Goal: Transaction & Acquisition: Purchase product/service

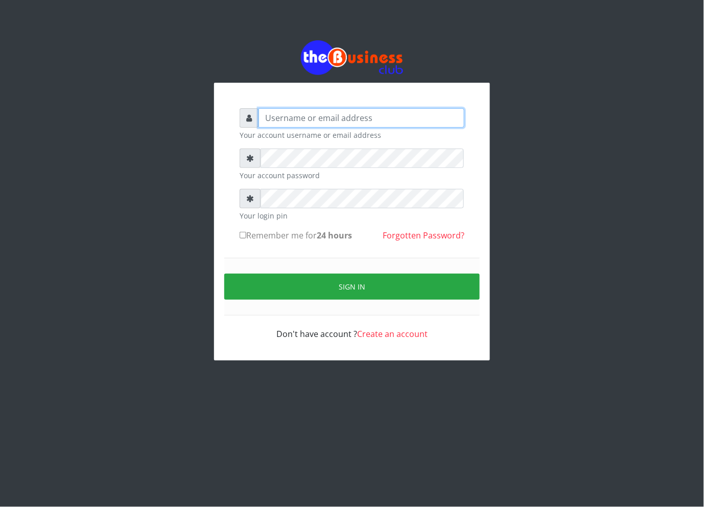
type input "cherpher"
click at [248, 227] on form "cherpher Your account username or email address Your account password Your logi…" at bounding box center [352, 224] width 225 height 232
click at [246, 231] on label "Remember me for 24 hours" at bounding box center [296, 235] width 112 height 12
click at [246, 232] on input "Remember me for 24 hours" at bounding box center [243, 235] width 7 height 7
checkbox input "true"
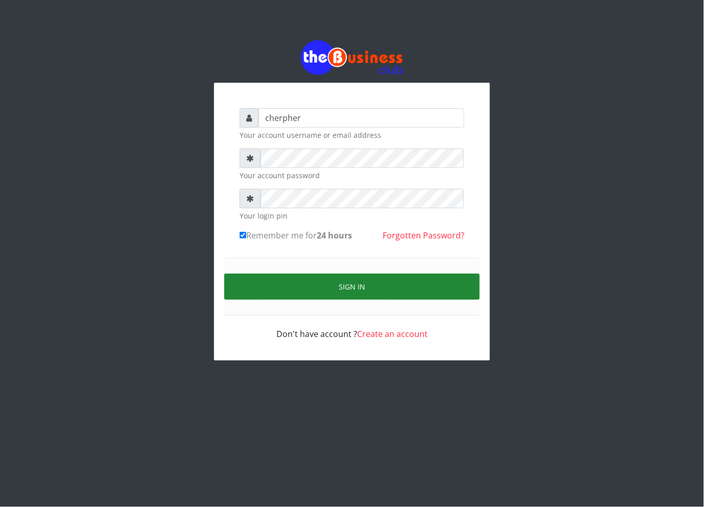
click at [258, 289] on button "Sign in" at bounding box center [351, 287] width 255 height 26
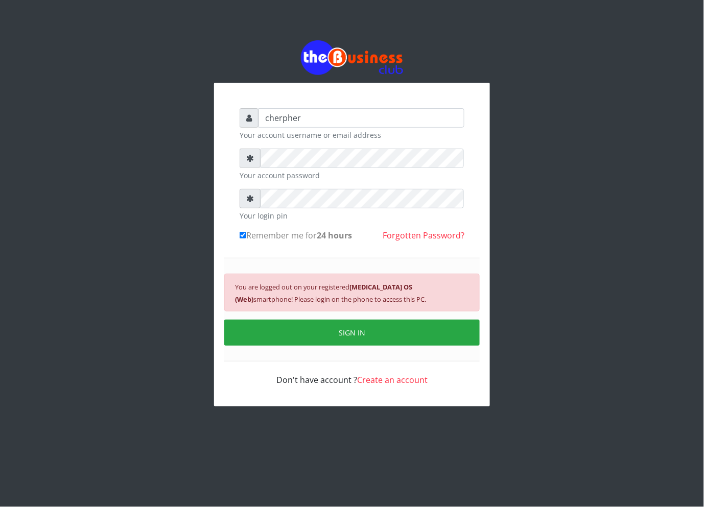
click at [289, 320] on div "You are logged out on your registered Android 10 OS (Web) smartphone! Please lo…" at bounding box center [351, 310] width 255 height 104
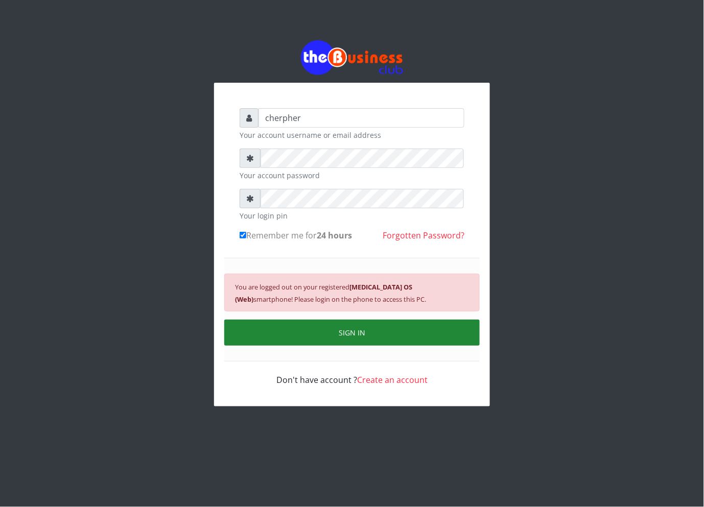
click at [290, 326] on button "SIGN IN" at bounding box center [351, 333] width 255 height 26
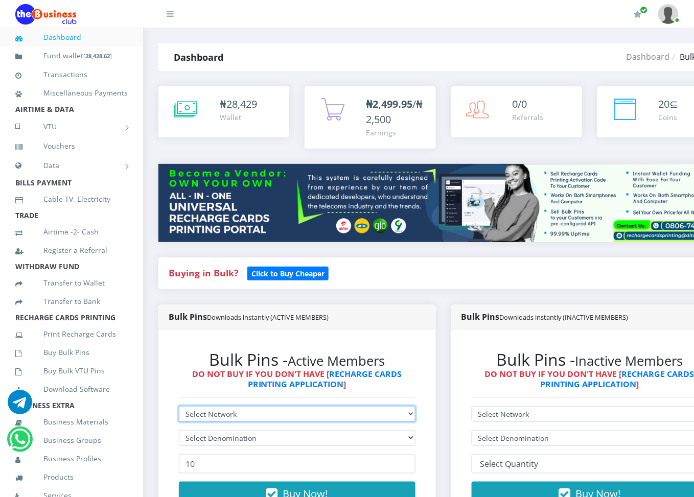
click at [199, 413] on select "Select Network MTN Globacom 9Mobile Airtel" at bounding box center [297, 414] width 236 height 16
select select "Glo"
click at [179, 407] on select "Select Network MTN Globacom 9Mobile Airtel" at bounding box center [297, 414] width 236 height 16
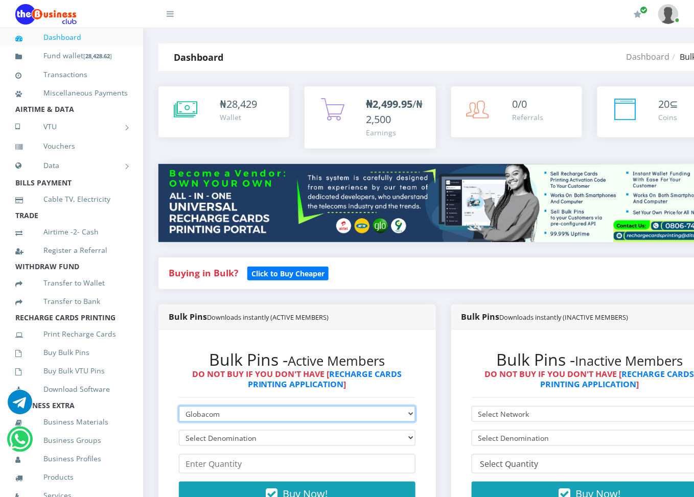
click at [201, 411] on select "Select Network MTN Globacom 9Mobile Airtel" at bounding box center [297, 414] width 236 height 16
select select "MTN"
click at [179, 407] on select "Select Network MTN Globacom 9Mobile Airtel" at bounding box center [297, 414] width 236 height 16
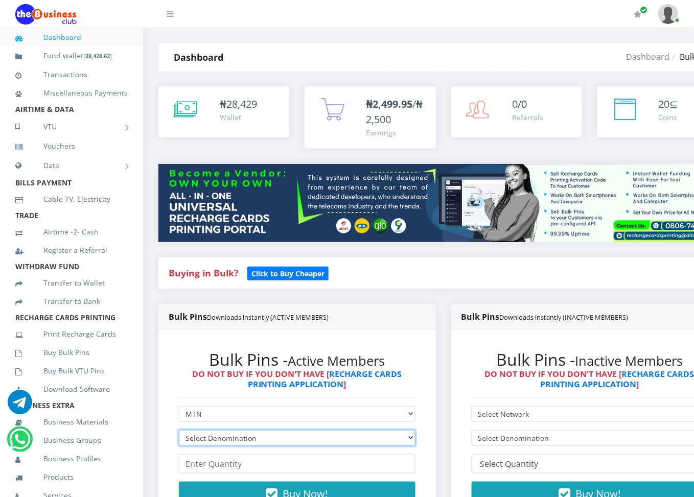
click at [197, 441] on select "Select Denomination MTN NGN100 - ₦96.94 MTN NGN200 - ₦193.88 MTN NGN400 - ₦387.…" at bounding box center [297, 438] width 236 height 16
select select "96.94-100"
click at [179, 431] on select "Select Denomination MTN NGN100 - ₦96.94 MTN NGN200 - ₦193.88 MTN NGN400 - ₦387.…" at bounding box center [297, 438] width 236 height 16
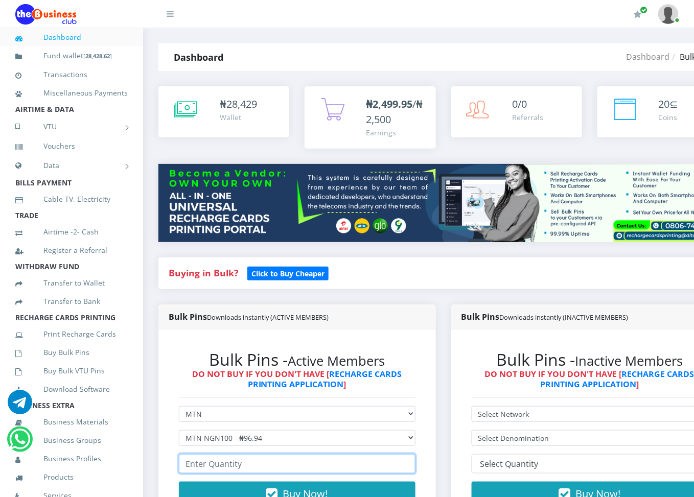
click at [202, 469] on input "number" at bounding box center [297, 463] width 236 height 19
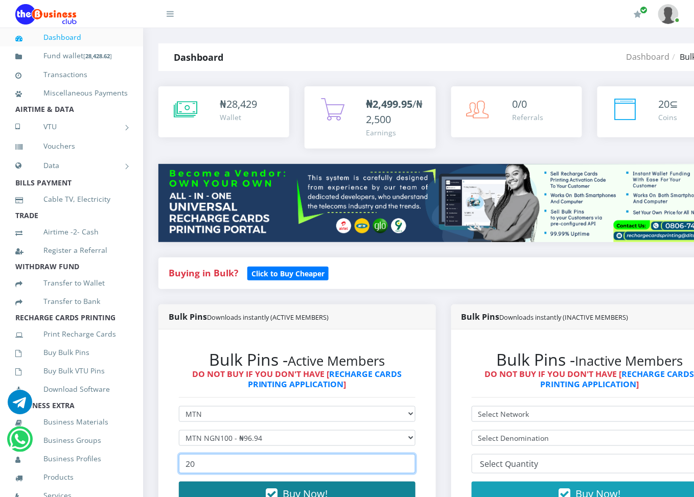
type input "20"
click at [202, 486] on button "Buy Now!" at bounding box center [297, 494] width 236 height 25
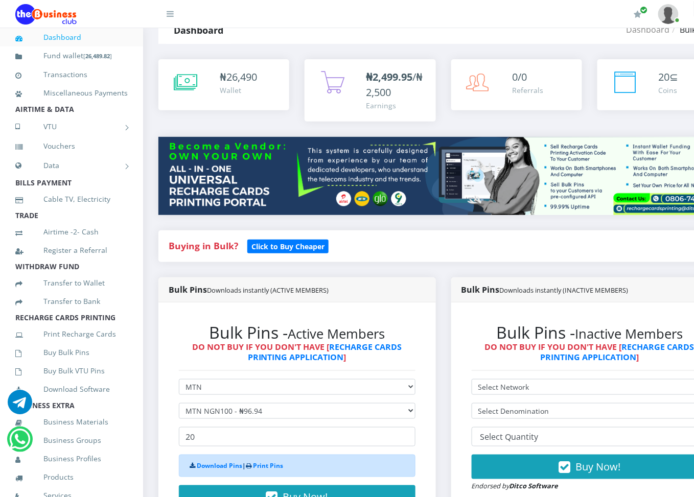
scroll to position [54, 0]
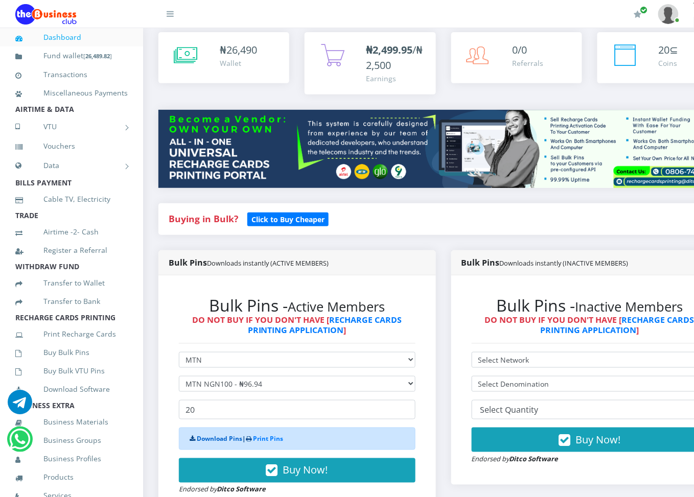
click at [227, 437] on link "Download Pins" at bounding box center [219, 438] width 45 height 9
click at [39, 357] on icon at bounding box center [29, 353] width 28 height 7
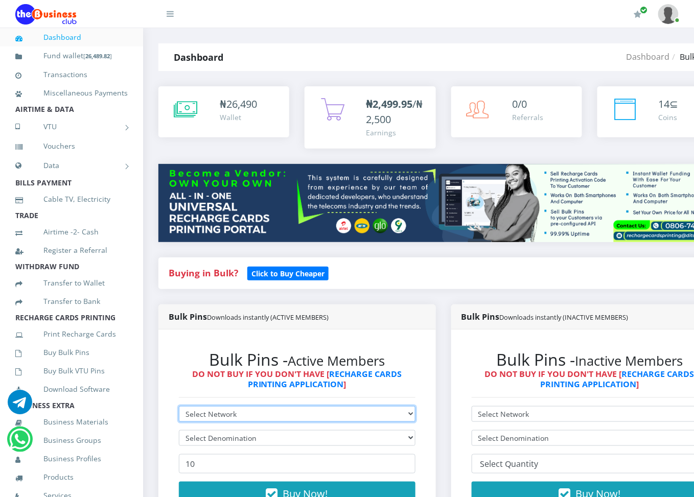
click at [211, 409] on select "Select Network MTN Globacom 9Mobile Airtel" at bounding box center [297, 414] width 236 height 16
select select "MTN"
click at [179, 407] on select "Select Network MTN Globacom 9Mobile Airtel" at bounding box center [297, 414] width 236 height 16
click at [205, 430] on form "Select Network MTN Globacom 9Mobile Airtel Select Denomination MTN NGN100 - ₦96…" at bounding box center [297, 462] width 236 height 112
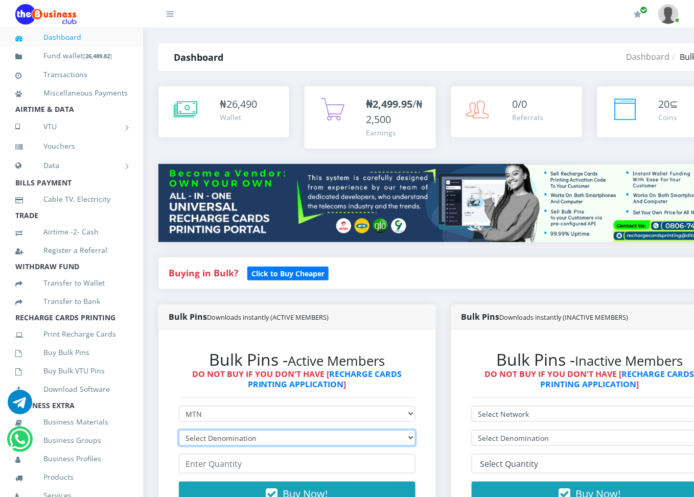
click at [205, 440] on select "Select Denomination MTN NGN100 - ₦96.94 MTN NGN200 - ₦193.88 MTN NGN400 - ₦387.…" at bounding box center [297, 438] width 236 height 16
select select "193.88-200"
click at [179, 431] on select "Select Denomination MTN NGN100 - ₦96.94 MTN NGN200 - ₦193.88 MTN NGN400 - ₦387.…" at bounding box center [297, 438] width 236 height 16
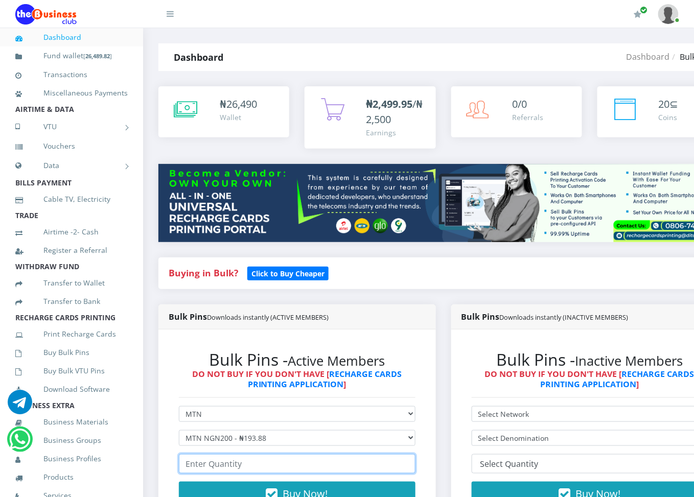
click at [208, 466] on input "number" at bounding box center [297, 463] width 236 height 19
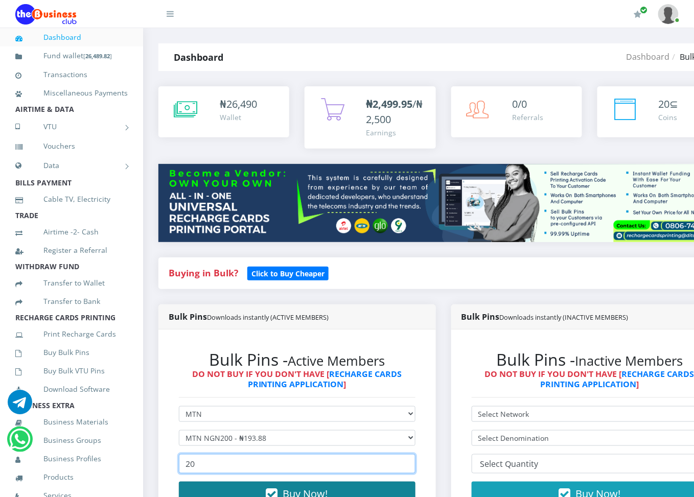
type input "20"
click at [208, 490] on button "Buy Now!" at bounding box center [297, 494] width 236 height 25
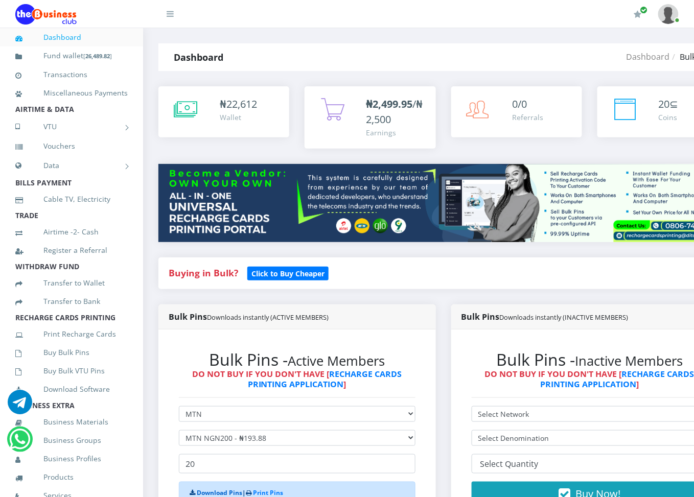
click at [210, 496] on link "Download Pins" at bounding box center [219, 492] width 45 height 9
click at [58, 364] on link "Buy Bulk Pins" at bounding box center [71, 352] width 112 height 23
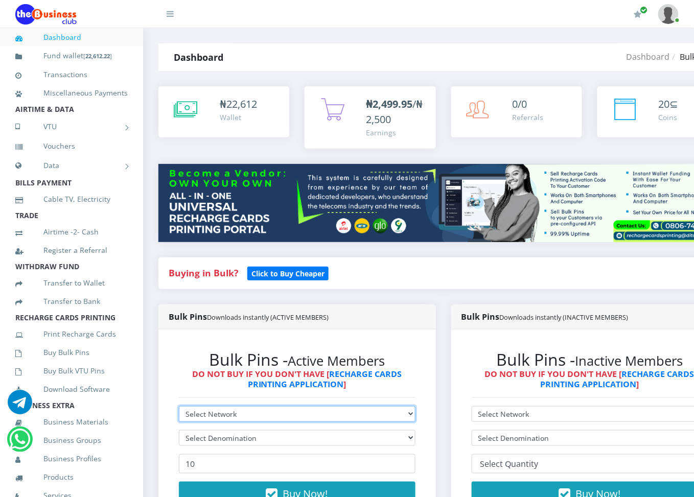
click at [274, 412] on select "Select Network MTN Globacom 9Mobile Airtel" at bounding box center [297, 414] width 236 height 16
select select "Glo"
click at [179, 407] on select "Select Network MTN Globacom 9Mobile Airtel" at bounding box center [297, 414] width 236 height 16
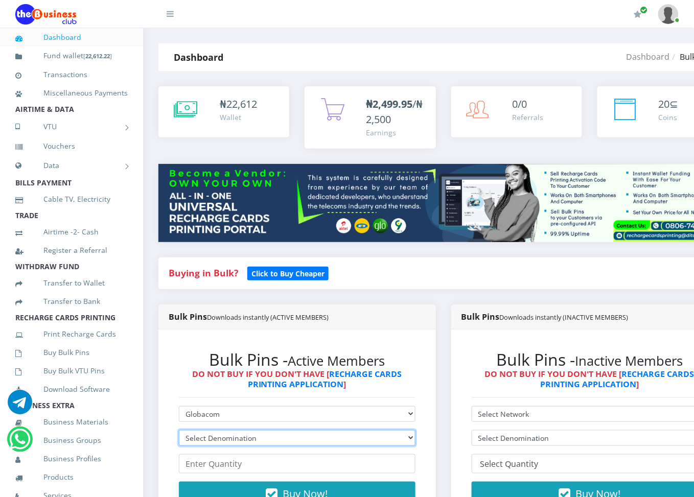
click at [229, 434] on select "Select Denomination Glo NGN100 - ₦96.45 Glo NGN200 - ₦192.90 Glo NGN500 - ₦482.…" at bounding box center [297, 438] width 236 height 16
select select "96.45-100"
click at [179, 431] on select "Select Denomination Glo NGN100 - ₦96.45 Glo NGN200 - ₦192.90 Glo NGN500 - ₦482.…" at bounding box center [297, 438] width 236 height 16
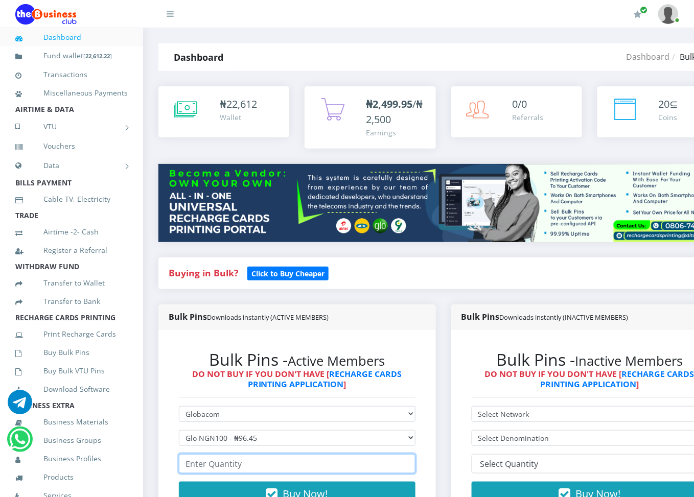
click at [216, 466] on input "number" at bounding box center [297, 463] width 236 height 19
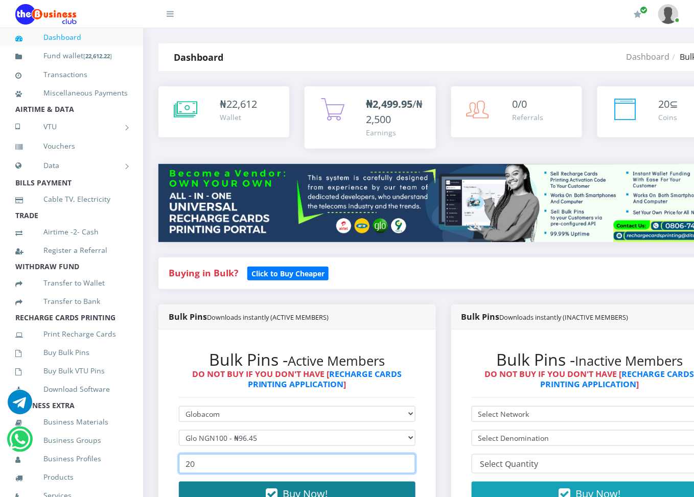
type input "20"
click at [216, 489] on button "Buy Now!" at bounding box center [297, 494] width 236 height 25
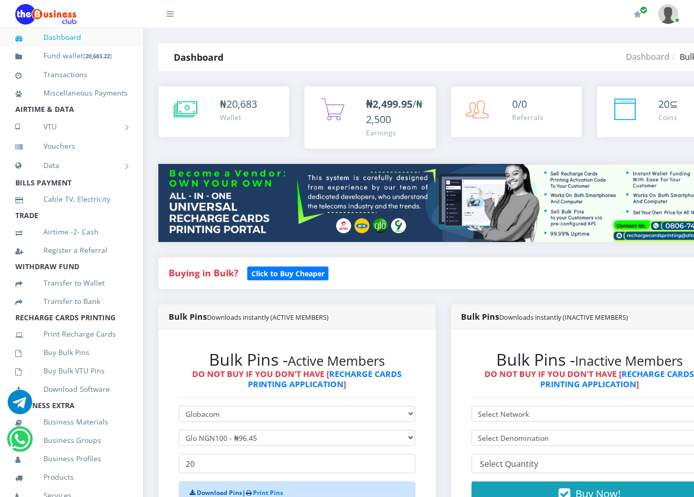
click at [216, 491] on link "Download Pins" at bounding box center [219, 492] width 45 height 9
click at [61, 364] on link "Buy Bulk Pins" at bounding box center [71, 352] width 112 height 23
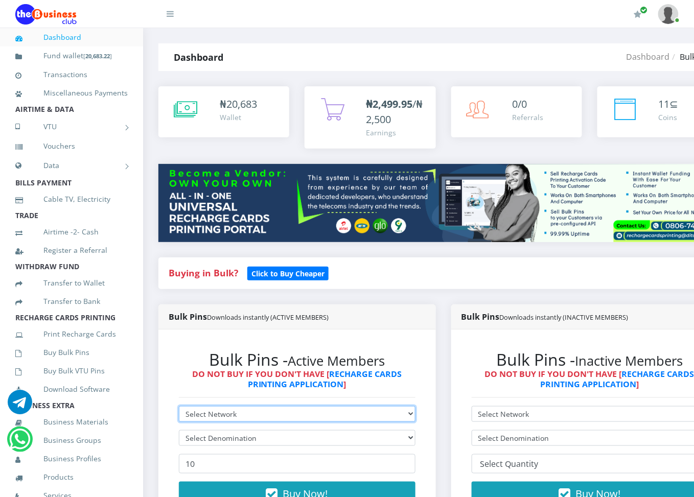
click at [187, 415] on select "Select Network MTN Globacom 9Mobile Airtel" at bounding box center [297, 414] width 236 height 16
select select "Glo"
click at [179, 407] on select "Select Network MTN Globacom 9Mobile Airtel" at bounding box center [297, 414] width 236 height 16
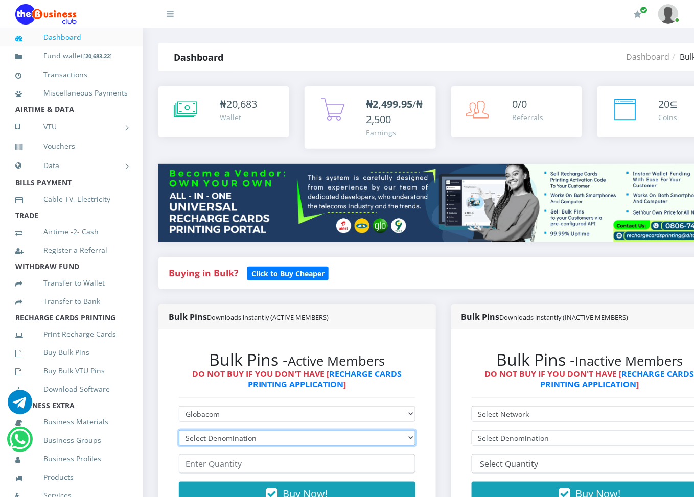
click at [225, 440] on select "Select Denomination Glo NGN100 - ₦96.45 Glo NGN200 - ₦192.90 Glo NGN500 - ₦482.…" at bounding box center [297, 438] width 236 height 16
select select "192.9-200"
click at [179, 431] on select "Select Denomination Glo NGN100 - ₦96.45 Glo NGN200 - ₦192.90 Glo NGN500 - ₦482.…" at bounding box center [297, 438] width 236 height 16
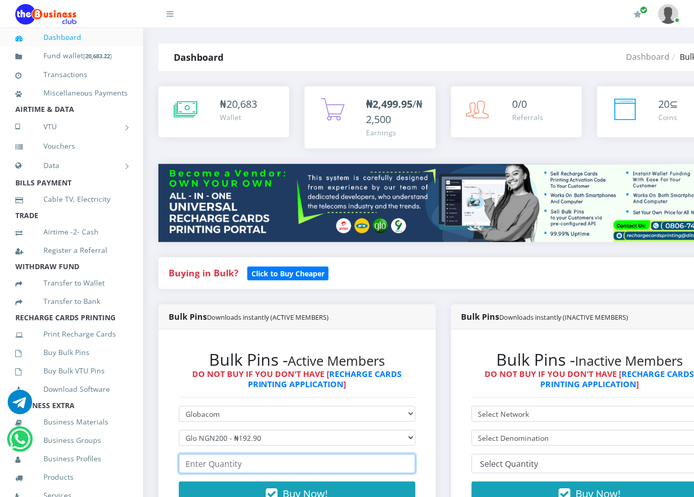
click at [205, 473] on input "number" at bounding box center [297, 463] width 236 height 19
type input "3"
type input "20"
click at [208, 480] on form "Select Network MTN Globacom 9Mobile Airtel Select Denomination Glo NGN100 - ₦96…" at bounding box center [297, 462] width 236 height 112
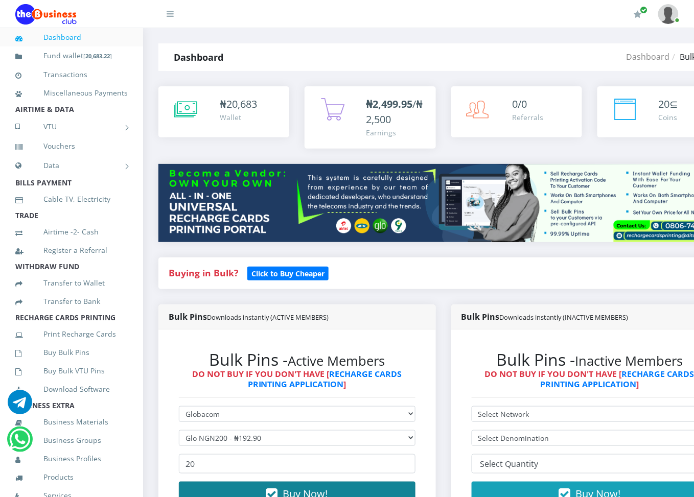
click at [208, 489] on button "Buy Now!" at bounding box center [297, 494] width 236 height 25
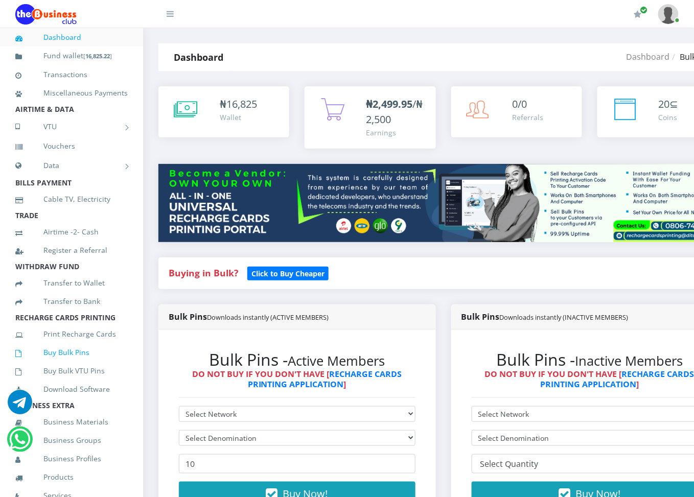
click at [25, 357] on icon at bounding box center [29, 353] width 28 height 7
click at [205, 411] on select "Select Network MTN Globacom 9Mobile Airtel" at bounding box center [297, 414] width 236 height 16
click at [201, 409] on select "Select Network MTN Globacom 9Mobile Airtel" at bounding box center [297, 414] width 236 height 16
select select "Glo"
click at [179, 407] on select "Select Network MTN Globacom 9Mobile Airtel" at bounding box center [297, 414] width 236 height 16
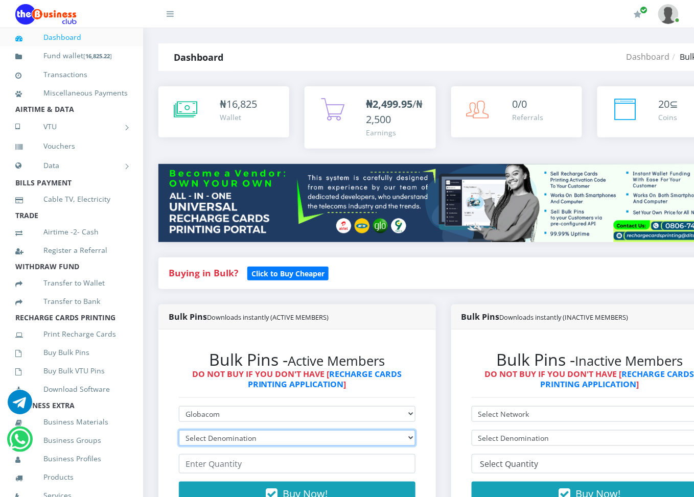
click at [195, 437] on select "Select Denomination Glo NGN100 - ₦96.45 Glo NGN200 - ₦192.90 Glo NGN500 - ₦482.…" at bounding box center [297, 438] width 236 height 16
select select "192.9-200"
click at [179, 431] on select "Select Denomination Glo NGN100 - ₦96.45 Glo NGN200 - ₦192.90 Glo NGN500 - ₦482.…" at bounding box center [297, 438] width 236 height 16
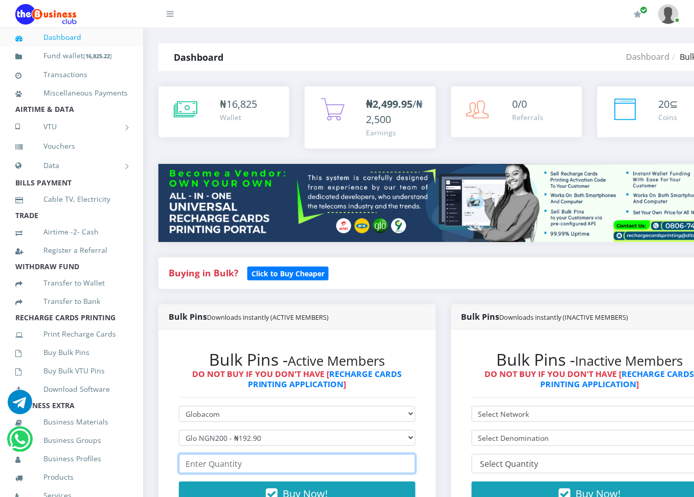
click at [195, 465] on input "number" at bounding box center [297, 463] width 236 height 19
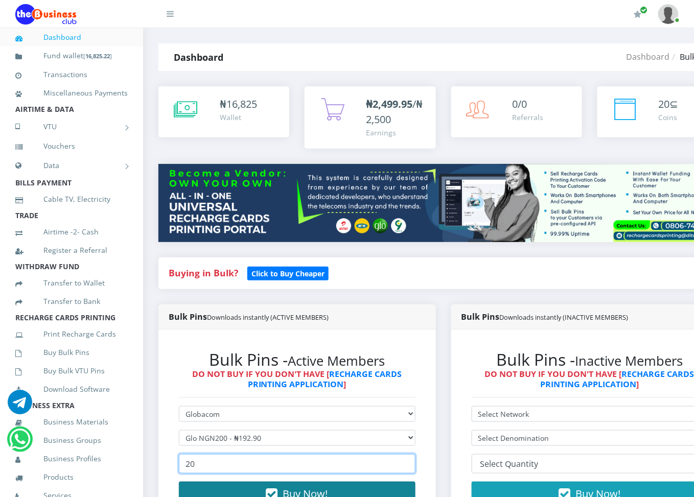
type input "20"
click at [197, 488] on button "Buy Now!" at bounding box center [297, 494] width 236 height 25
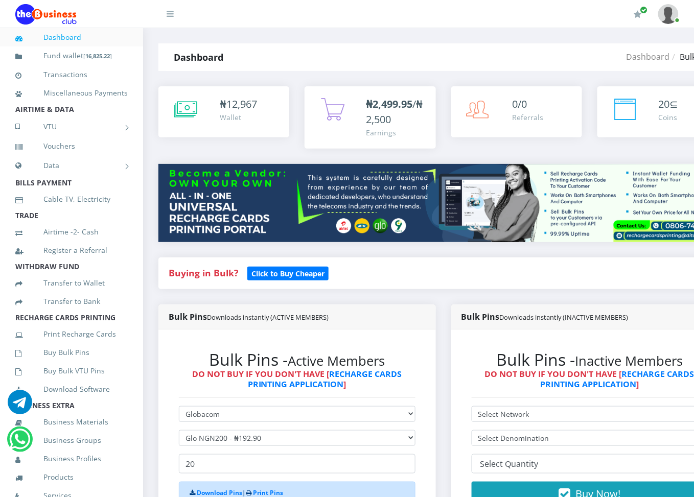
click at [197, 488] on div "Download Pins | Print Pins" at bounding box center [297, 493] width 236 height 22
click at [203, 491] on link "Download Pins" at bounding box center [219, 492] width 45 height 9
click at [72, 353] on link "Buy Bulk Pins" at bounding box center [71, 352] width 112 height 23
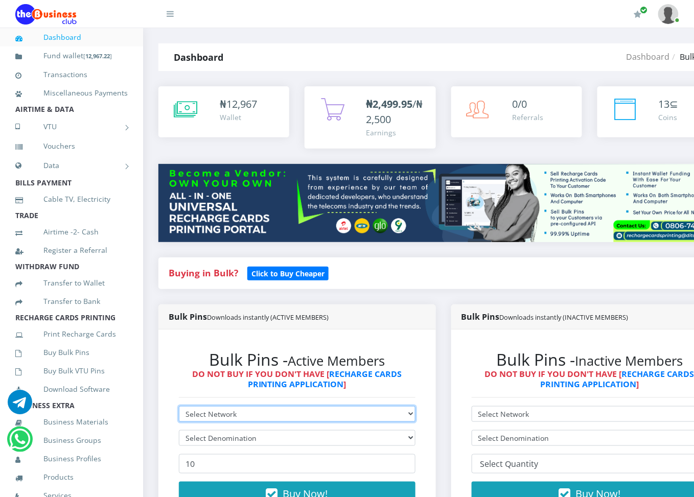
click at [232, 409] on select "Select Network MTN Globacom 9Mobile Airtel" at bounding box center [297, 414] width 236 height 16
select select "Airtel"
click at [179, 407] on select "Select Network MTN Globacom 9Mobile Airtel" at bounding box center [297, 414] width 236 height 16
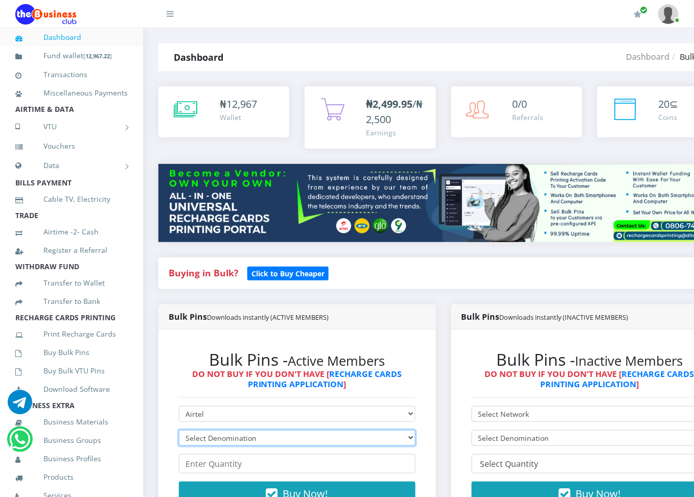
click at [215, 436] on select "Select Denomination Airtel NGN100 - ₦96.36 Airtel NGN200 - ₦192.72 Airtel NGN50…" at bounding box center [297, 438] width 236 height 16
select select "192.72-200"
click at [179, 431] on select "Select Denomination Airtel NGN100 - ₦96.36 Airtel NGN200 - ₦192.72 Airtel NGN50…" at bounding box center [297, 438] width 236 height 16
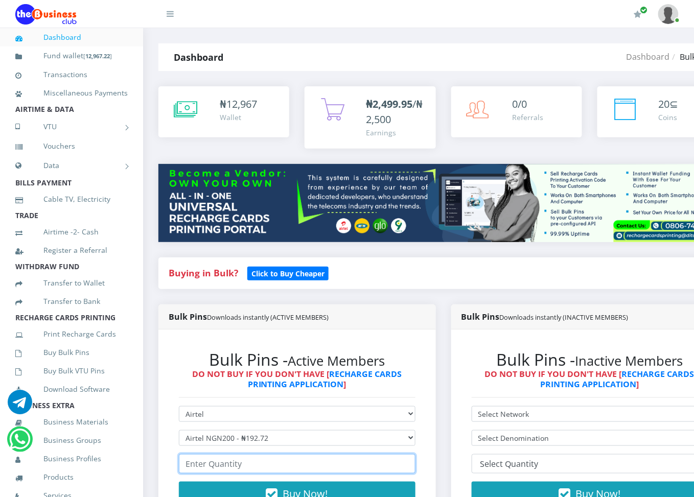
click at [207, 467] on input "number" at bounding box center [297, 463] width 236 height 19
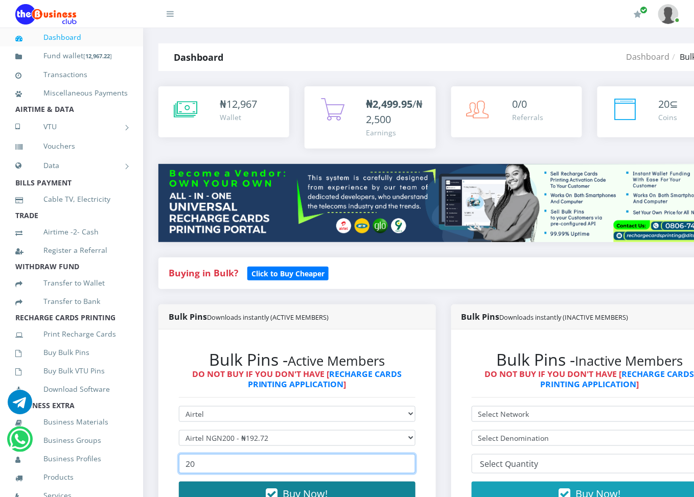
type input "20"
click at [215, 487] on button "Buy Now!" at bounding box center [297, 494] width 236 height 25
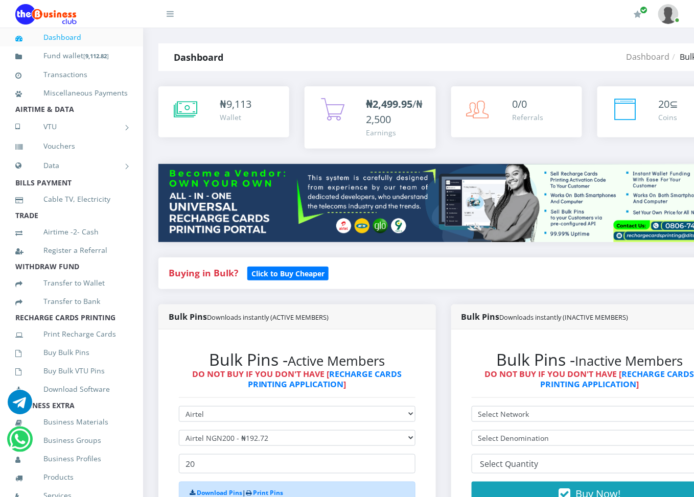
click at [215, 487] on div "Download Pins | Print Pins" at bounding box center [297, 493] width 236 height 22
click at [215, 493] on link "Download Pins" at bounding box center [219, 492] width 45 height 9
click at [45, 364] on link "Buy Bulk Pins" at bounding box center [71, 352] width 112 height 23
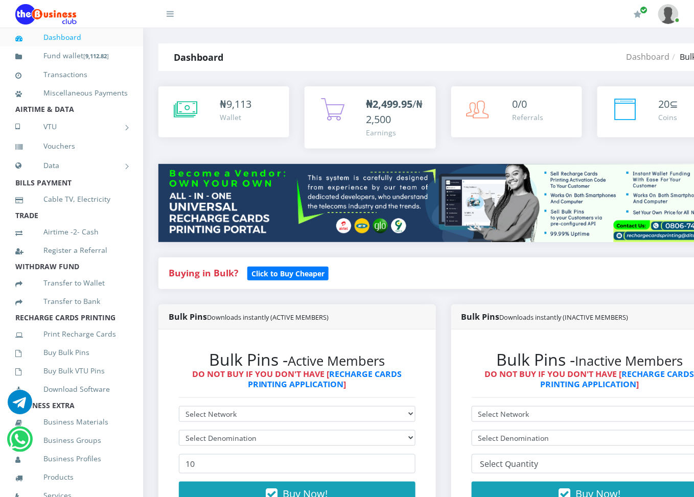
click at [244, 401] on div "Bulk Pins - Active Members DO NOT BUY IF YOU DON'T HAVE [ RECHARGE CARDS PRINTI…" at bounding box center [297, 434] width 257 height 189
click at [236, 418] on select "Select Network MTN Globacom 9Mobile Airtel" at bounding box center [297, 414] width 236 height 16
select select "Airtel"
click at [179, 407] on select "Select Network MTN Globacom 9Mobile Airtel" at bounding box center [297, 414] width 236 height 16
drag, startPoint x: 204, startPoint y: 432, endPoint x: 650, endPoint y: -4, distance: 623.4
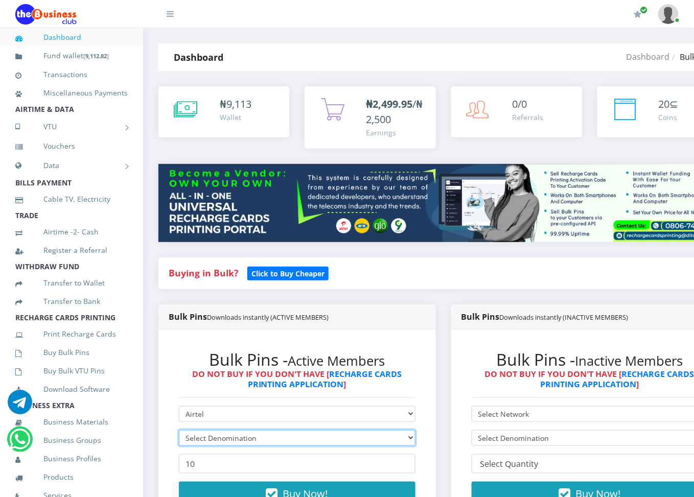
click at [253, 442] on select "Select Denomination Airtel NGN100 - ₦96.36 Airtel NGN200 - ₦192.72 Airtel NGN50…" at bounding box center [297, 438] width 236 height 16
select select "96.36-100"
click at [179, 431] on select "Select Denomination Airtel NGN100 - ₦96.36 Airtel NGN200 - ₦192.72 Airtel NGN50…" at bounding box center [297, 438] width 236 height 16
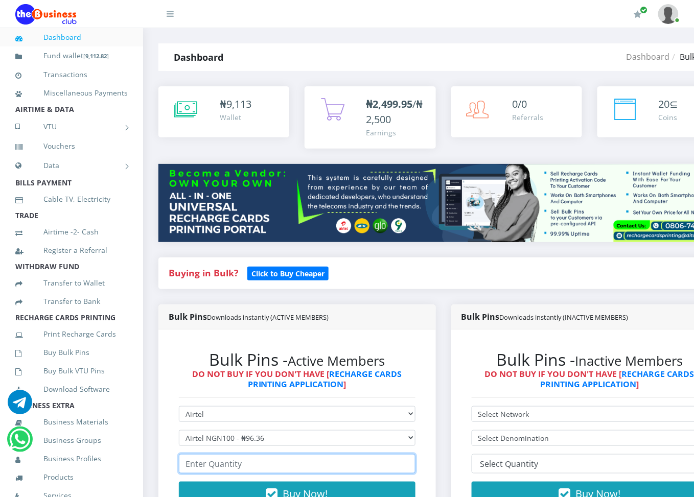
click at [233, 465] on input "number" at bounding box center [297, 463] width 236 height 19
type input "3"
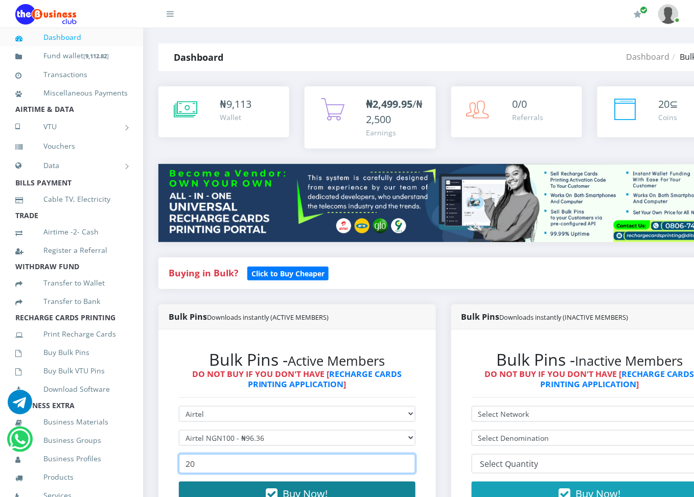
type input "20"
click at [233, 483] on button "Buy Now!" at bounding box center [297, 494] width 236 height 25
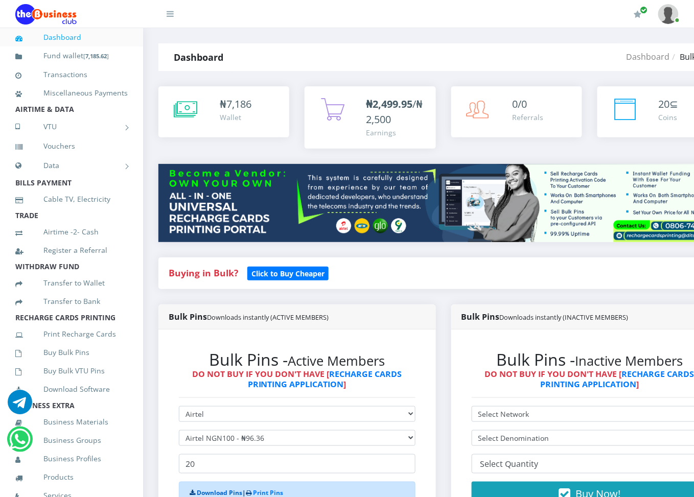
click at [226, 492] on link "Download Pins" at bounding box center [219, 492] width 45 height 9
click at [29, 361] on link "Buy Bulk Pins" at bounding box center [71, 352] width 112 height 23
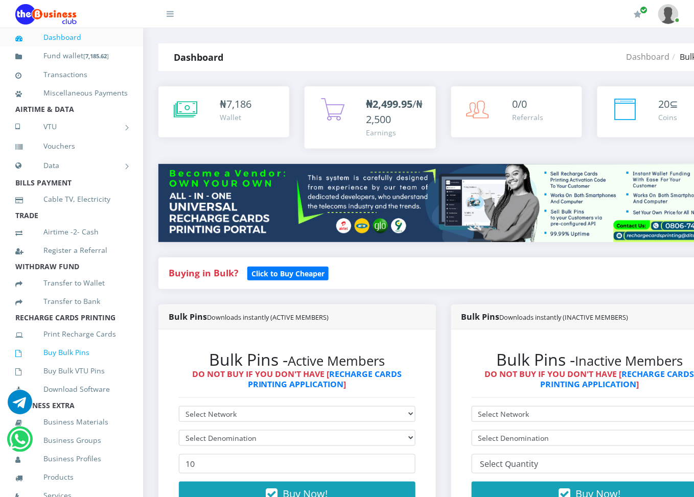
click at [82, 355] on link "Buy Bulk Pins" at bounding box center [71, 352] width 112 height 23
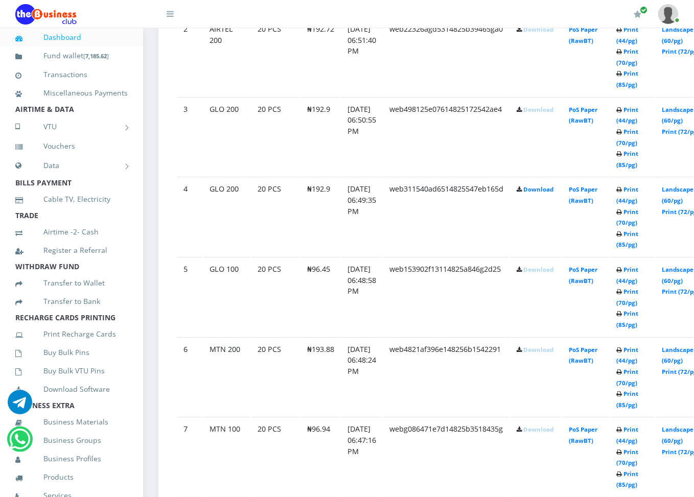
scroll to position [708, 0]
click at [553, 430] on link "Download" at bounding box center [538, 430] width 30 height 8
click at [542, 350] on link "Download" at bounding box center [538, 351] width 30 height 8
click at [543, 274] on link "Download" at bounding box center [538, 271] width 30 height 8
click at [544, 209] on td "Download" at bounding box center [536, 217] width 52 height 79
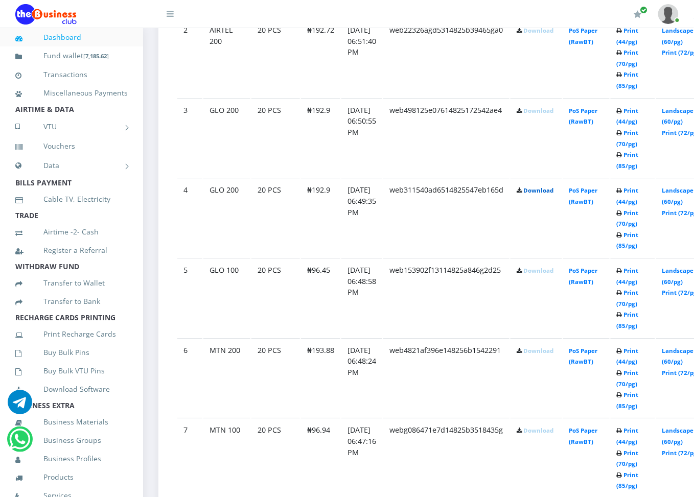
click at [546, 189] on link "Download" at bounding box center [538, 190] width 30 height 8
click at [364, 162] on td "12.Oct.2025 06:50:55 PM" at bounding box center [361, 137] width 41 height 79
click at [543, 107] on link "Download" at bounding box center [538, 111] width 30 height 8
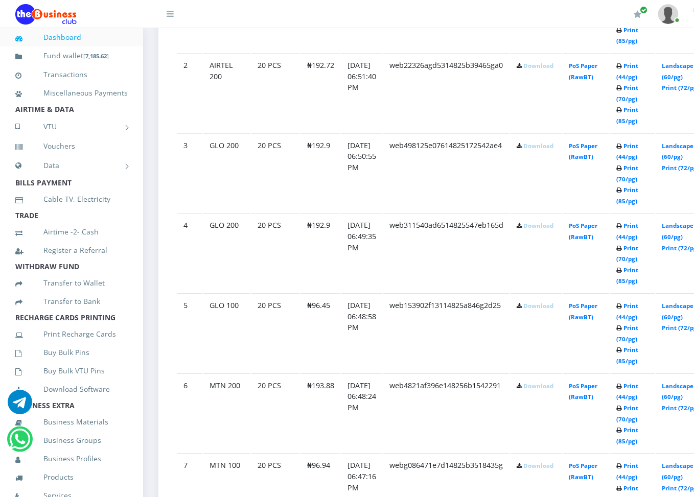
scroll to position [708, 0]
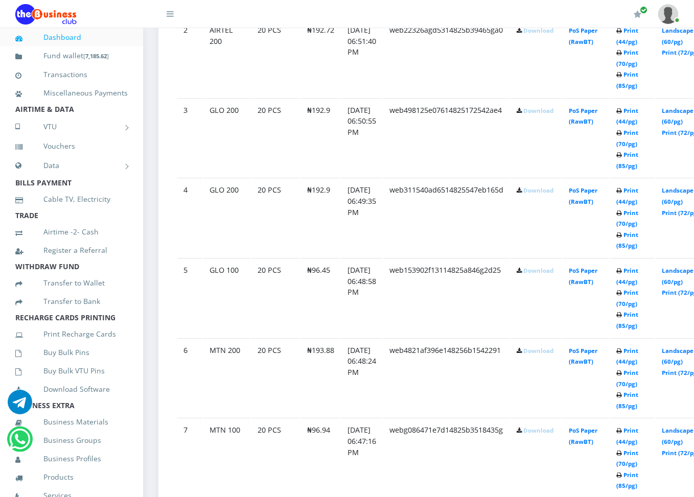
click at [360, 166] on td "12.Oct.2025 06:50:55 PM" at bounding box center [361, 137] width 41 height 79
click at [551, 36] on td "Download" at bounding box center [536, 57] width 52 height 79
click at [550, 30] on link "Download" at bounding box center [538, 31] width 30 height 8
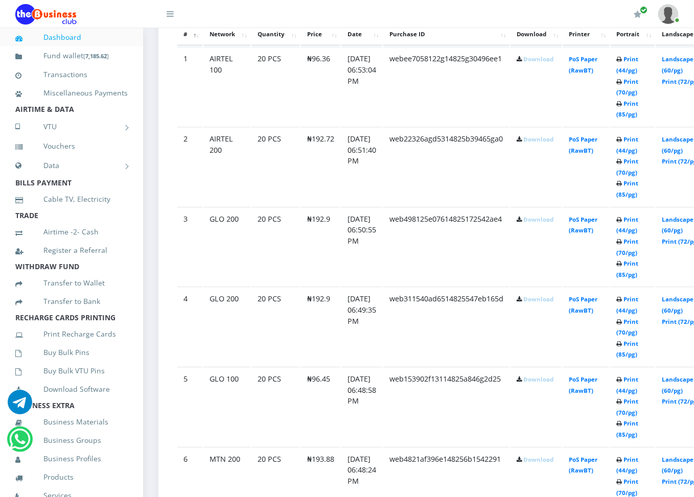
scroll to position [572, 0]
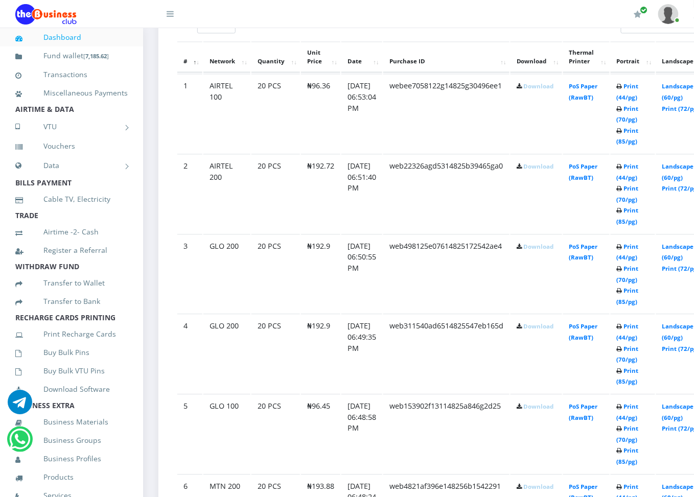
click at [544, 88] on link "Download" at bounding box center [538, 86] width 30 height 8
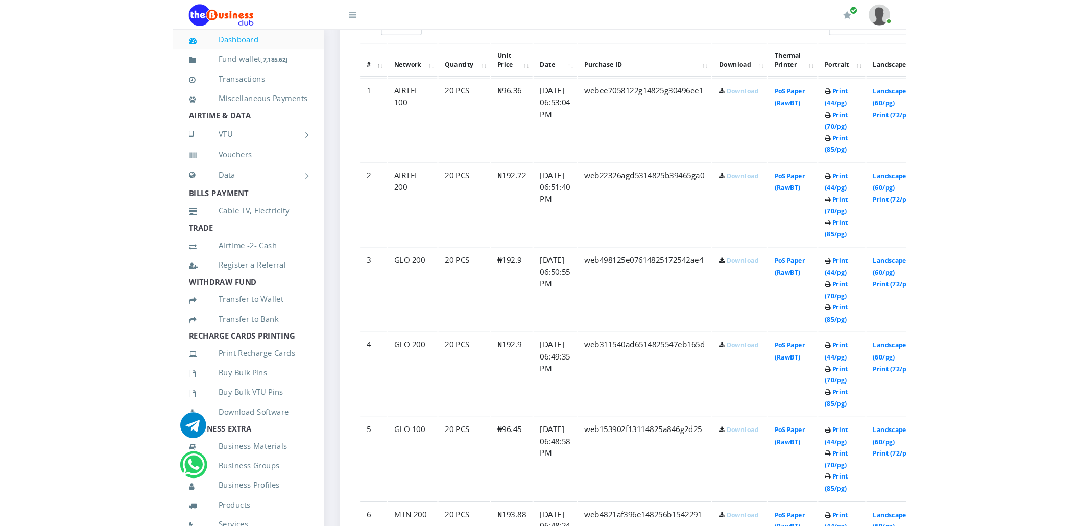
scroll to position [597, 0]
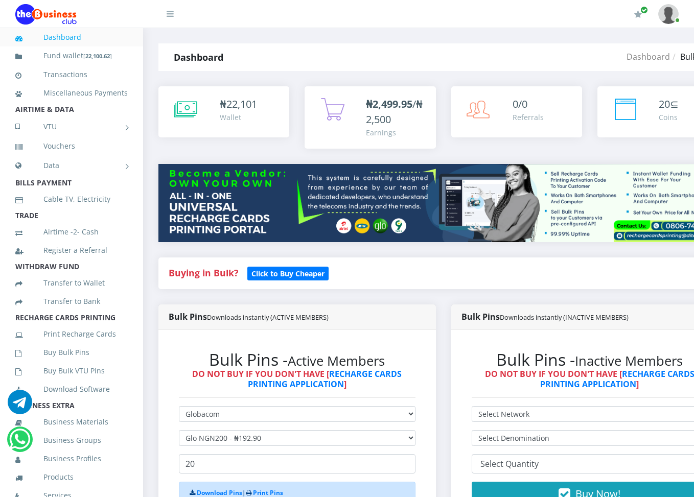
select select "Glo"
select select "192.9-200"
drag, startPoint x: 0, startPoint y: 0, endPoint x: 91, endPoint y: 370, distance: 381.3
click at [91, 364] on link "Buy Bulk Pins" at bounding box center [71, 352] width 112 height 23
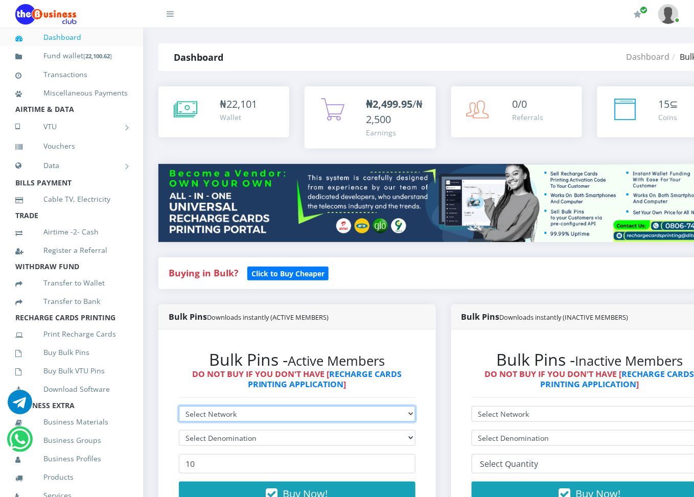
click at [219, 411] on select "Select Network MTN Globacom 9Mobile Airtel" at bounding box center [297, 414] width 236 height 16
select select "MTN"
click at [179, 407] on select "Select Network MTN Globacom 9Mobile Airtel" at bounding box center [297, 414] width 236 height 16
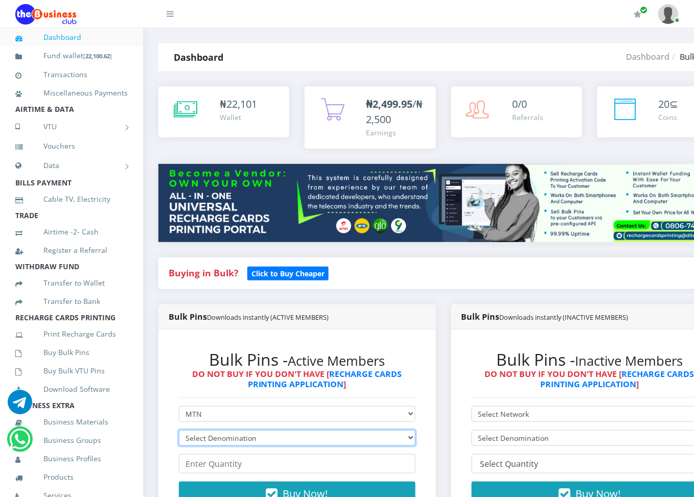
click at [205, 436] on select "Select Denomination MTN NGN100 - ₦96.94 MTN NGN200 - ₦193.88 MTN NGN400 - ₦387.…" at bounding box center [297, 438] width 236 height 16
select select "484.7-500"
click at [179, 431] on select "Select Denomination MTN NGN100 - ₦96.94 MTN NGN200 - ₦193.88 MTN NGN400 - ₦387.…" at bounding box center [297, 438] width 236 height 16
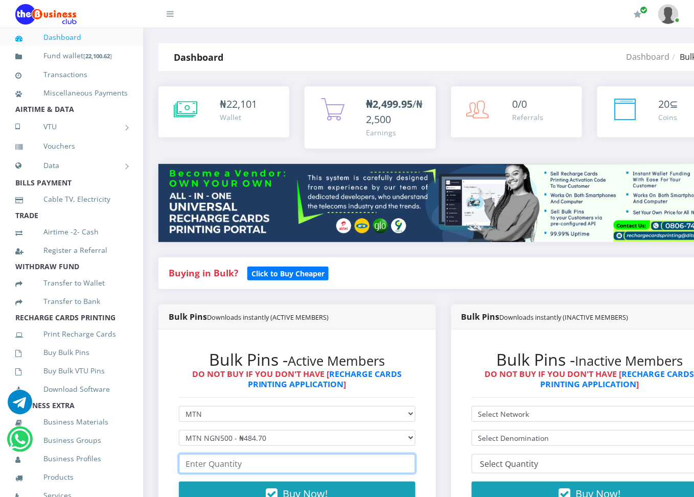
click at [186, 468] on input "number" at bounding box center [297, 463] width 236 height 19
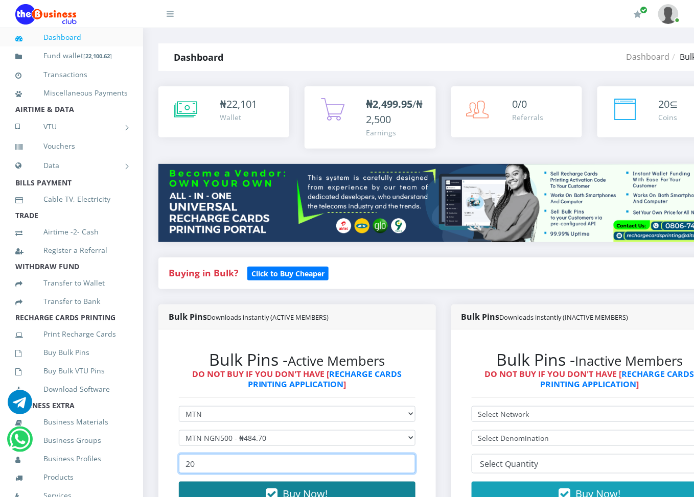
type input "20"
click at [207, 489] on button "Buy Now!" at bounding box center [297, 494] width 236 height 25
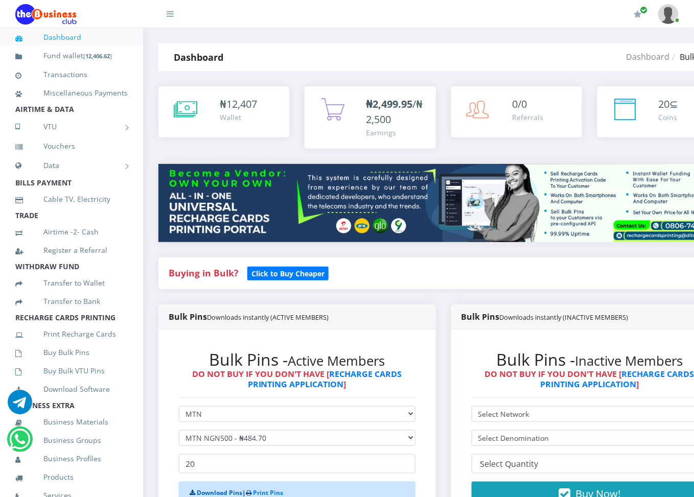
click at [208, 491] on link "Download Pins" at bounding box center [219, 492] width 45 height 9
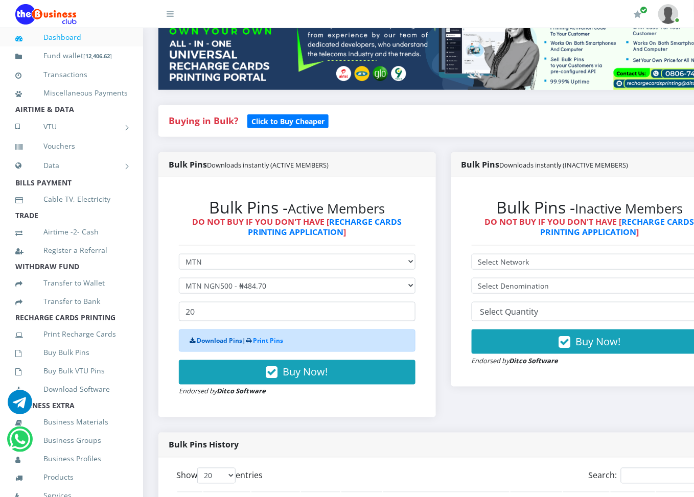
scroll to position [27, 0]
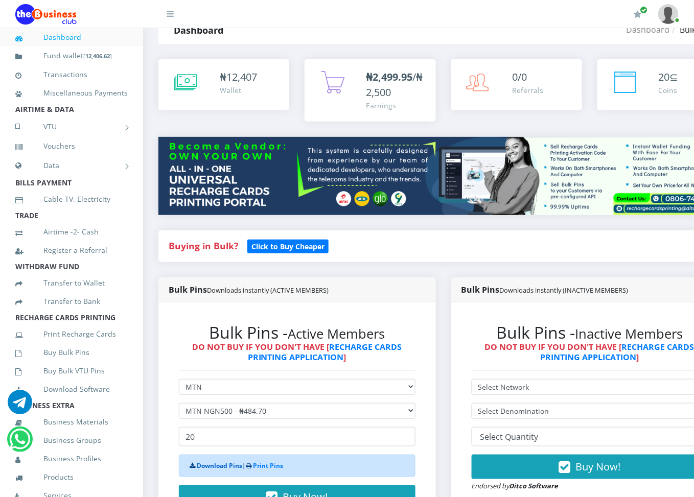
click at [210, 464] on link "Download Pins" at bounding box center [219, 465] width 45 height 9
click at [81, 364] on link "Buy Bulk Pins" at bounding box center [71, 352] width 112 height 23
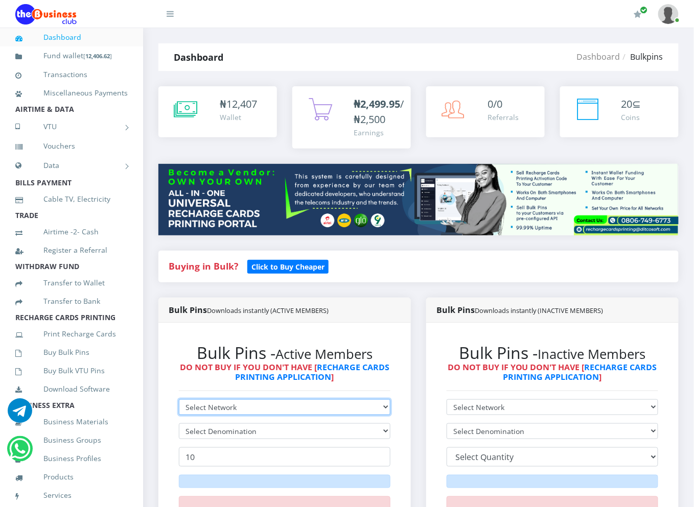
click at [191, 406] on select "Select Network MTN Globacom 9Mobile Airtel" at bounding box center [284, 407] width 211 height 16
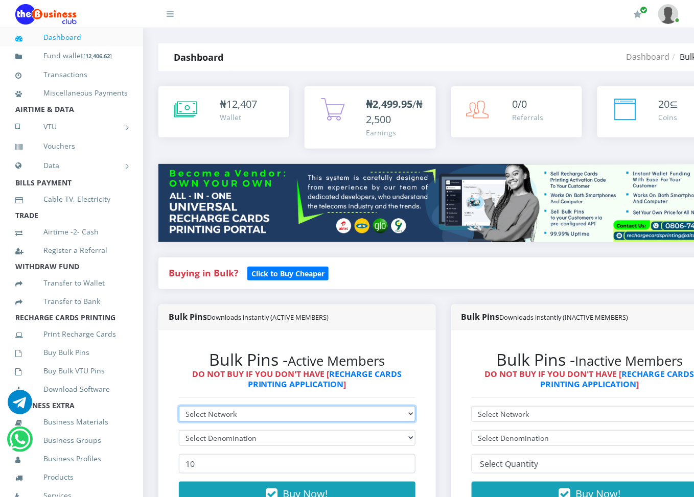
select select "Airtel"
click at [179, 407] on select "Select Network MTN Globacom 9Mobile Airtel" at bounding box center [297, 414] width 236 height 16
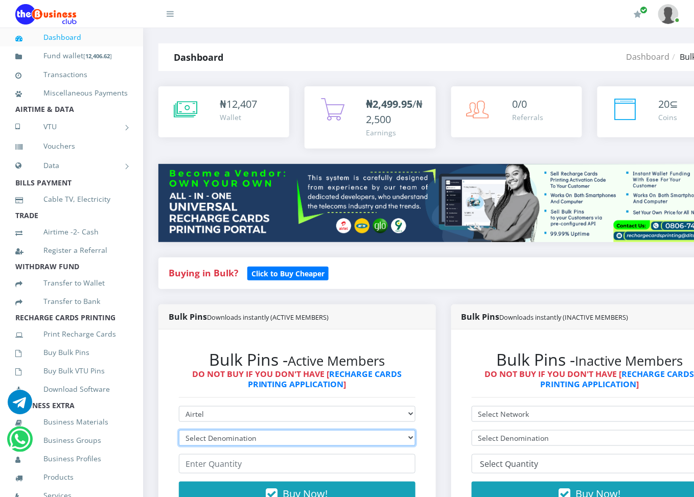
click at [211, 433] on select "Select Denomination Airtel NGN100 - ₦96.36 Airtel NGN200 - ₦192.72 Airtel NGN50…" at bounding box center [297, 438] width 236 height 16
select select "481.8-500"
click at [179, 431] on select "Select Denomination Airtel NGN100 - ₦96.36 Airtel NGN200 - ₦192.72 Airtel NGN50…" at bounding box center [297, 438] width 236 height 16
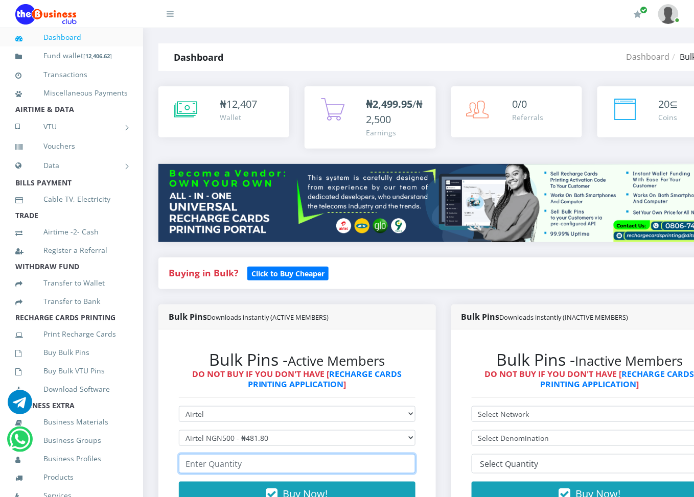
click at [209, 466] on input "number" at bounding box center [297, 463] width 236 height 19
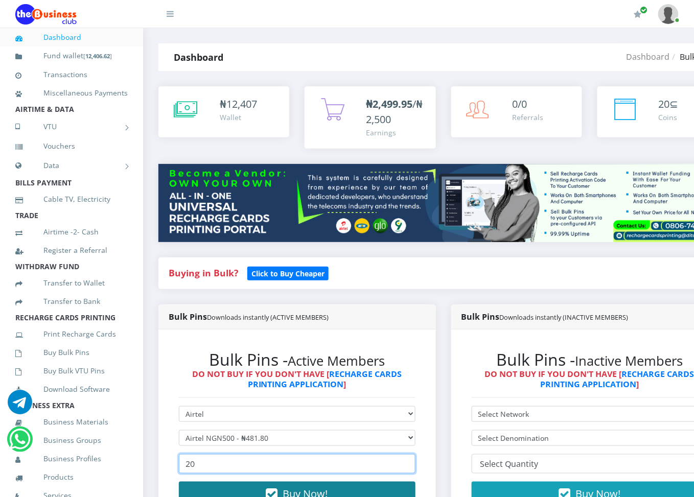
type input "20"
click at [207, 496] on button "Buy Now!" at bounding box center [297, 494] width 236 height 25
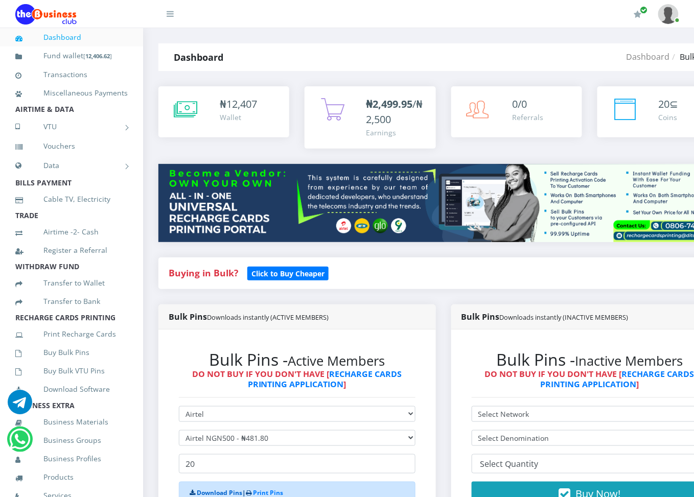
click at [207, 496] on link "Download Pins" at bounding box center [219, 492] width 45 height 9
click at [64, 364] on link "Buy Bulk Pins" at bounding box center [71, 352] width 112 height 23
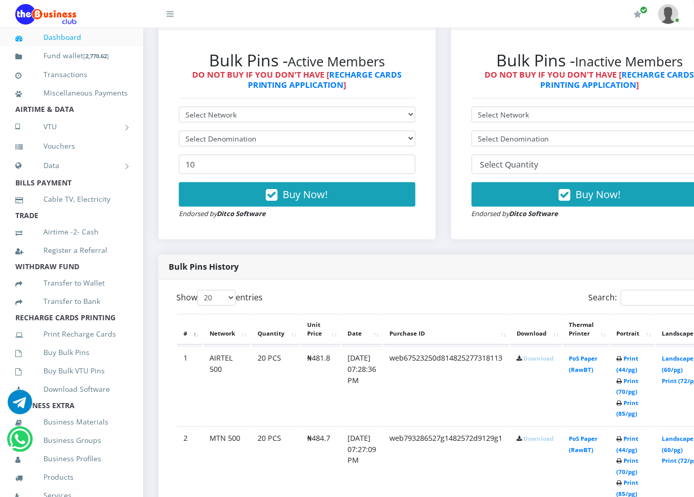
click at [538, 361] on link "Download" at bounding box center [538, 359] width 30 height 8
click at [544, 437] on link "Download" at bounding box center [538, 439] width 30 height 8
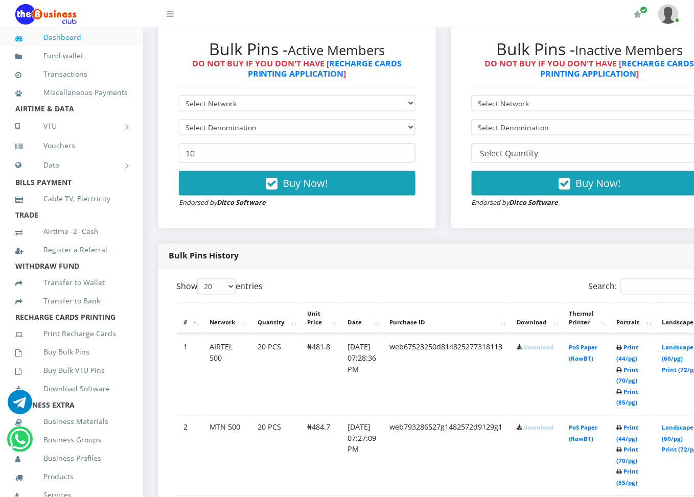
scroll to position [289, 0]
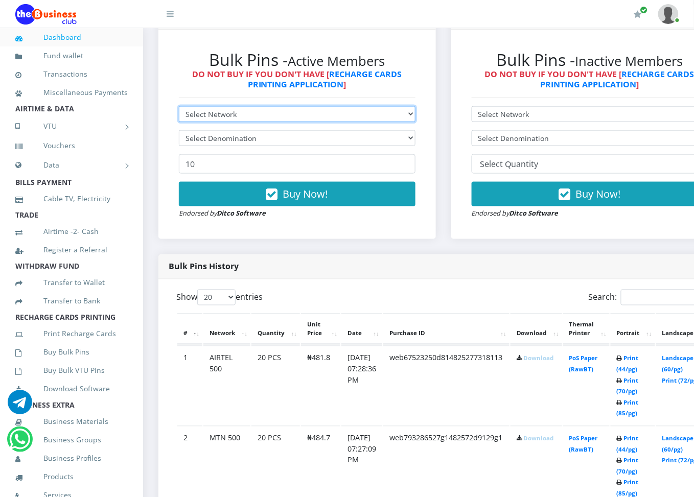
click at [265, 115] on select "Select Network MTN Globacom 9Mobile Airtel" at bounding box center [297, 114] width 236 height 16
select select "MTN"
click at [179, 108] on select "Select Network MTN Globacom 9Mobile Airtel" at bounding box center [297, 114] width 236 height 16
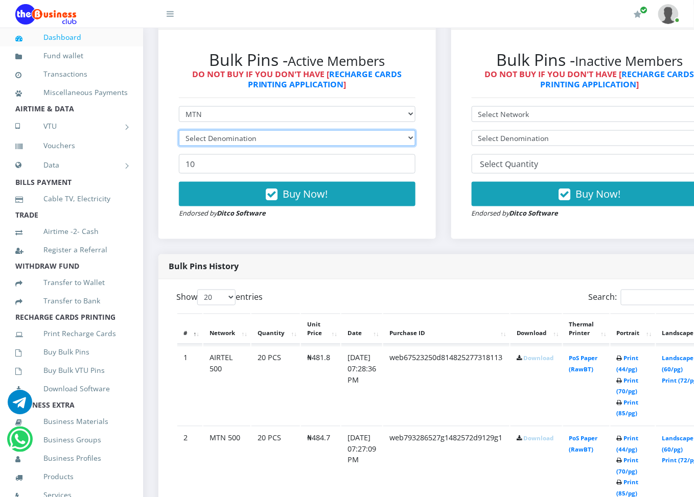
click at [276, 137] on select "Select Denomination" at bounding box center [297, 138] width 236 height 16
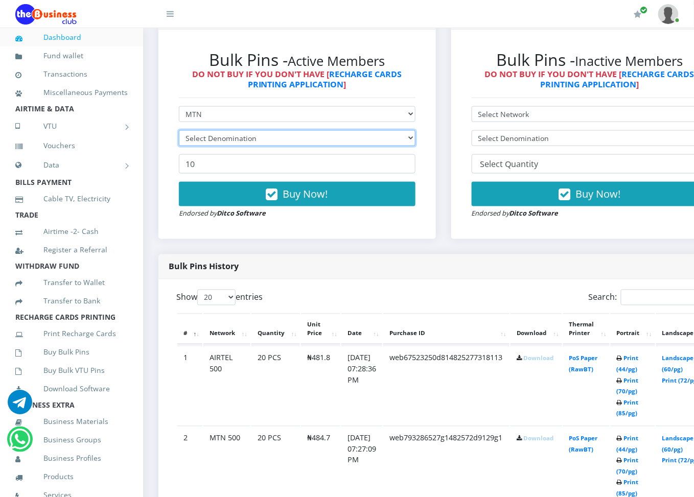
click at [276, 137] on select "Select Denomination" at bounding box center [297, 138] width 236 height 16
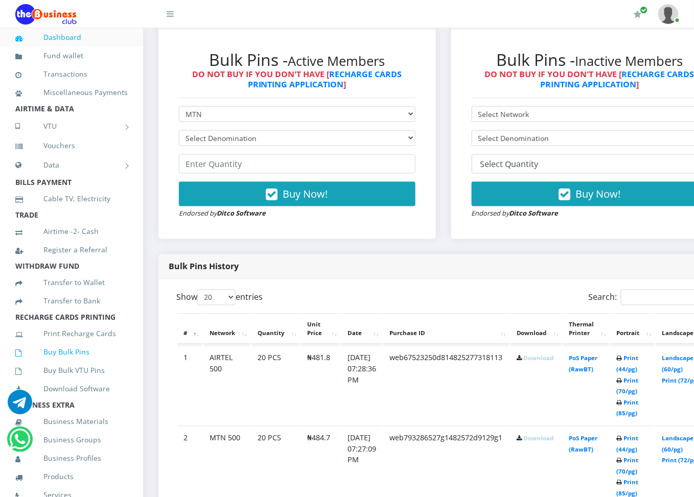
click at [43, 364] on link "Buy Bulk Pins" at bounding box center [71, 351] width 112 height 23
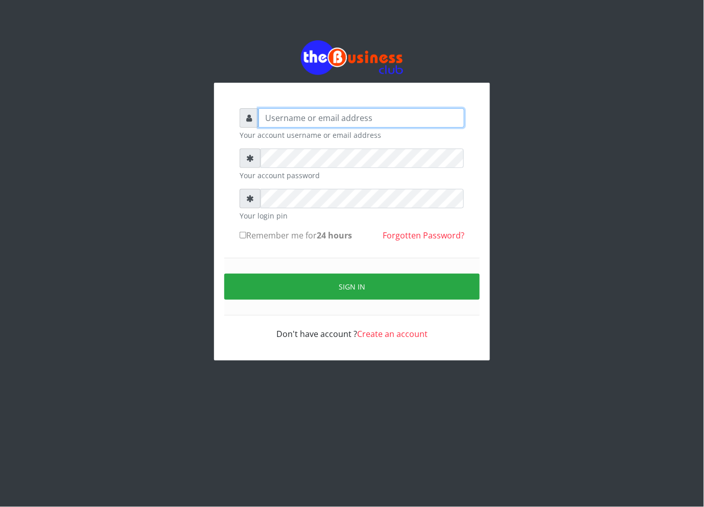
type input "cherpher"
click at [287, 236] on label "Remember me for 24 hours" at bounding box center [296, 235] width 112 height 12
click at [246, 236] on input "Remember me for 24 hours" at bounding box center [243, 235] width 7 height 7
checkbox input "true"
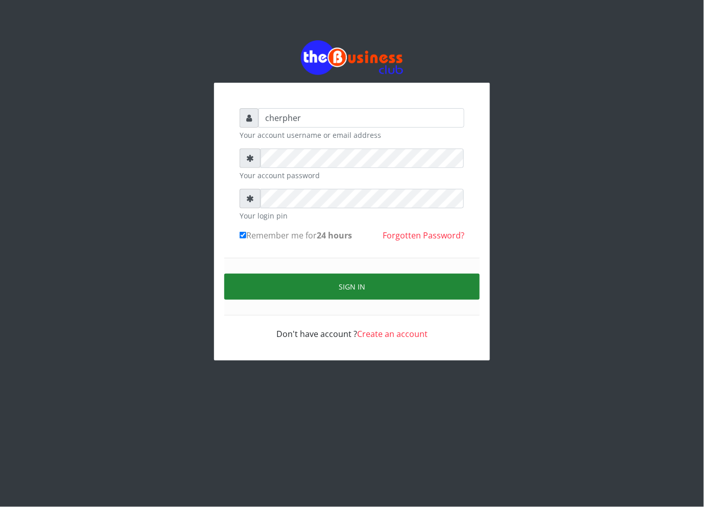
click at [287, 285] on button "Sign in" at bounding box center [351, 287] width 255 height 26
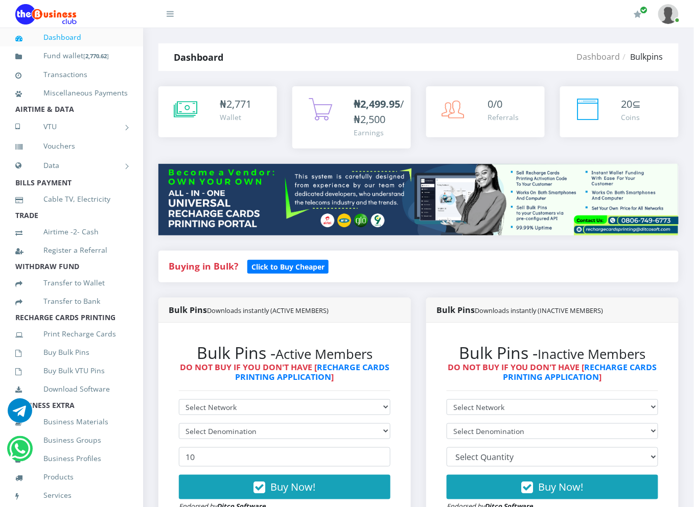
drag, startPoint x: 229, startPoint y: 397, endPoint x: 229, endPoint y: 403, distance: 5.6
click at [229, 403] on div "Bulk Pins - Active Members DO NOT BUY IF YOU DON'T HAVE [ RECHARGE CARDS PRINTI…" at bounding box center [285, 427] width 232 height 189
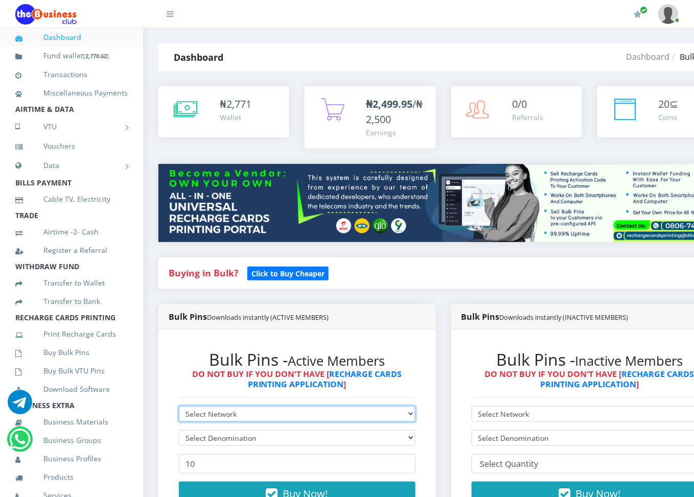
click at [233, 411] on select "Select Network MTN Globacom 9Mobile Airtel" at bounding box center [297, 414] width 236 height 16
select select "MTN"
click at [179, 407] on select "Select Network MTN Globacom 9Mobile Airtel" at bounding box center [297, 414] width 236 height 16
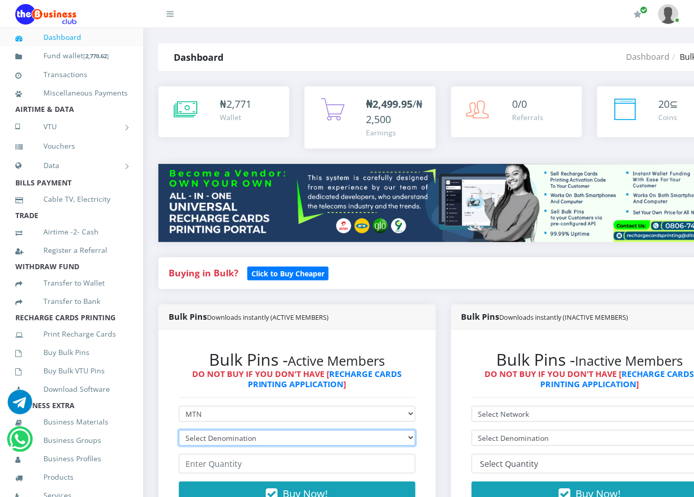
click at [216, 442] on select "Select Denomination MTN NGN100 - ₦96.94 MTN NGN200 - ₦193.88 MTN NGN400 - ₦387.…" at bounding box center [297, 438] width 236 height 16
select select "96.94-100"
click at [179, 431] on select "Select Denomination MTN NGN100 - ₦96.94 MTN NGN200 - ₦193.88 MTN NGN400 - ₦387.…" at bounding box center [297, 438] width 236 height 16
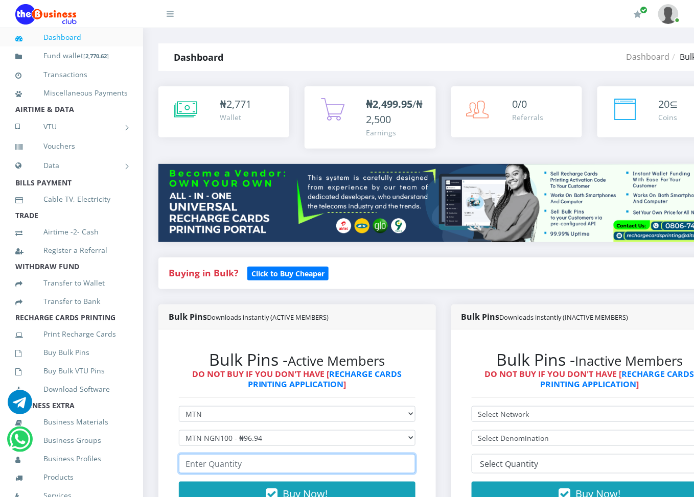
click at [240, 464] on input "number" at bounding box center [297, 463] width 236 height 19
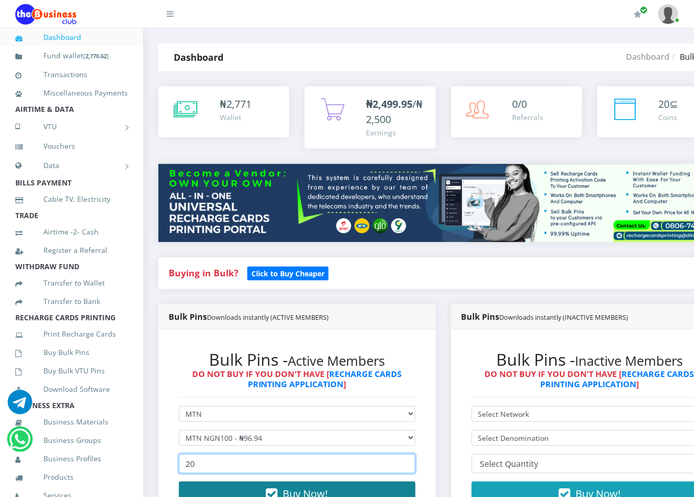
type input "20"
click at [245, 484] on button "Buy Now!" at bounding box center [297, 494] width 236 height 25
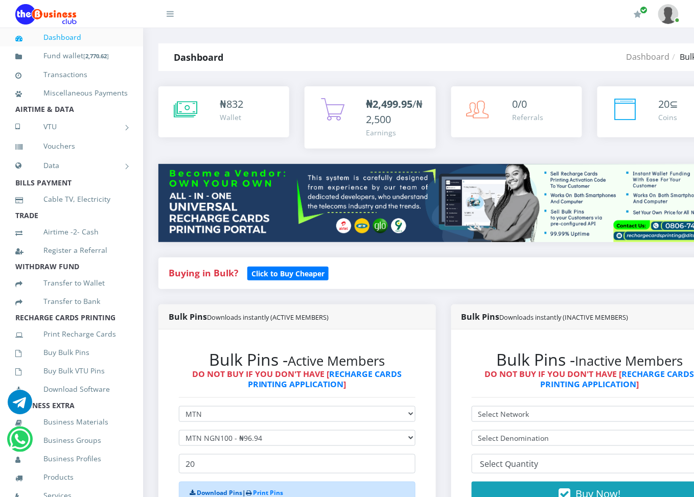
click at [231, 492] on link "Download Pins" at bounding box center [219, 492] width 45 height 9
click at [64, 364] on link "Buy Bulk Pins" at bounding box center [71, 352] width 112 height 23
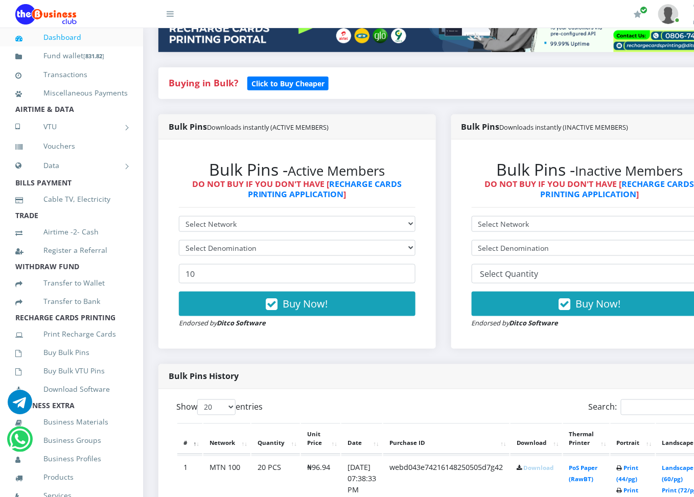
scroll to position [218, 0]
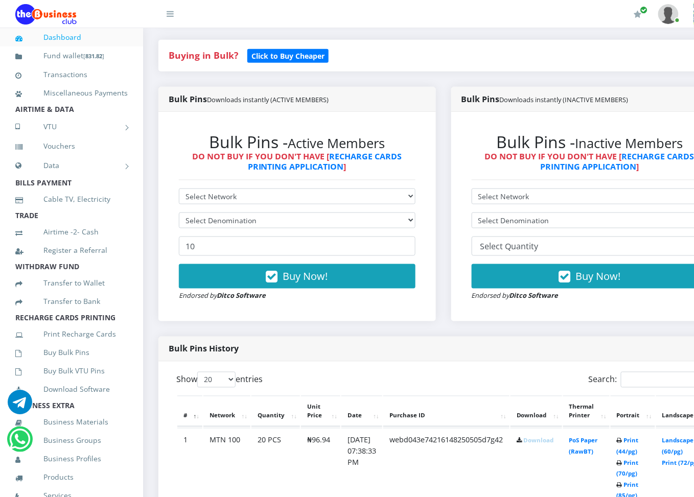
click at [543, 442] on link "Download" at bounding box center [538, 441] width 30 height 8
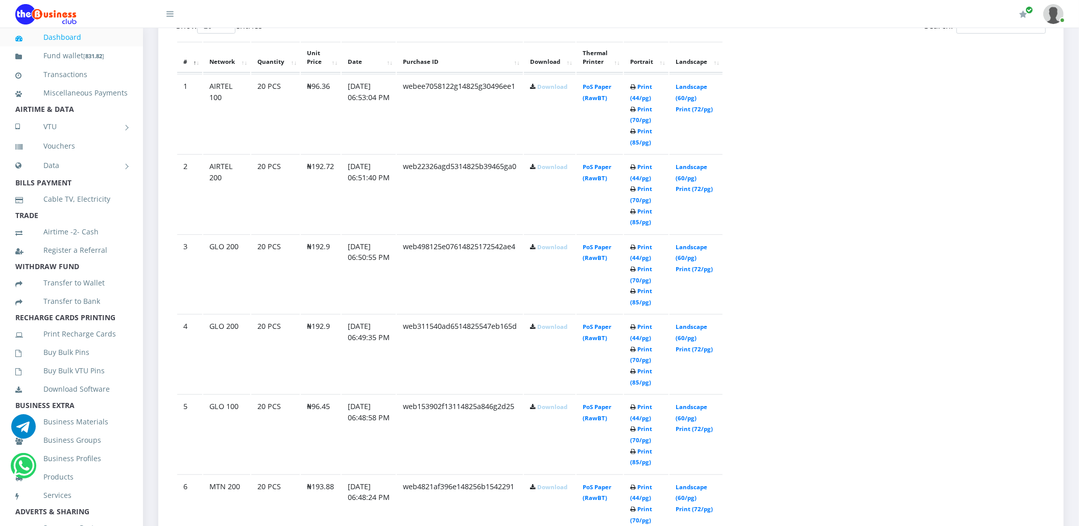
click at [540, 409] on link "Download" at bounding box center [552, 407] width 30 height 8
click at [553, 406] on link "Download" at bounding box center [552, 407] width 30 height 8
click at [559, 323] on link "Download" at bounding box center [552, 327] width 30 height 8
click at [558, 248] on link "Download" at bounding box center [552, 247] width 30 height 8
click at [538, 243] on link "Download" at bounding box center [552, 247] width 30 height 8
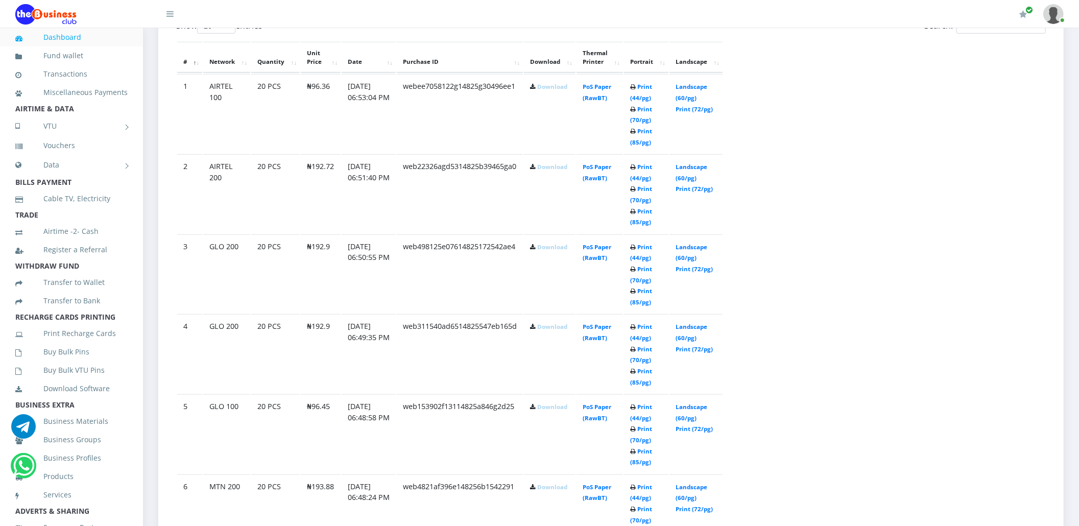
click at [550, 327] on link "Download" at bounding box center [552, 327] width 30 height 8
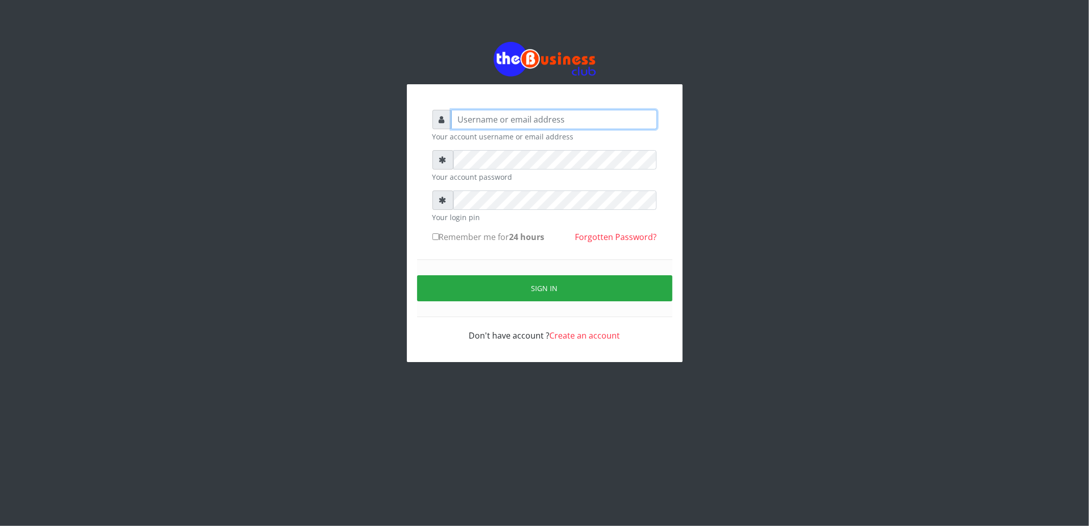
type input "cherpher"
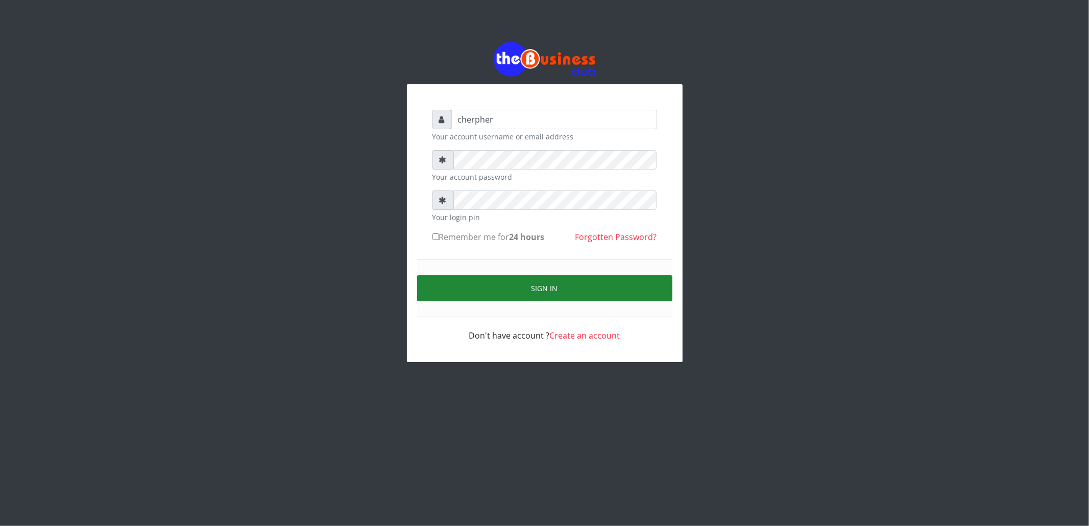
click at [461, 294] on button "Sign in" at bounding box center [544, 288] width 255 height 26
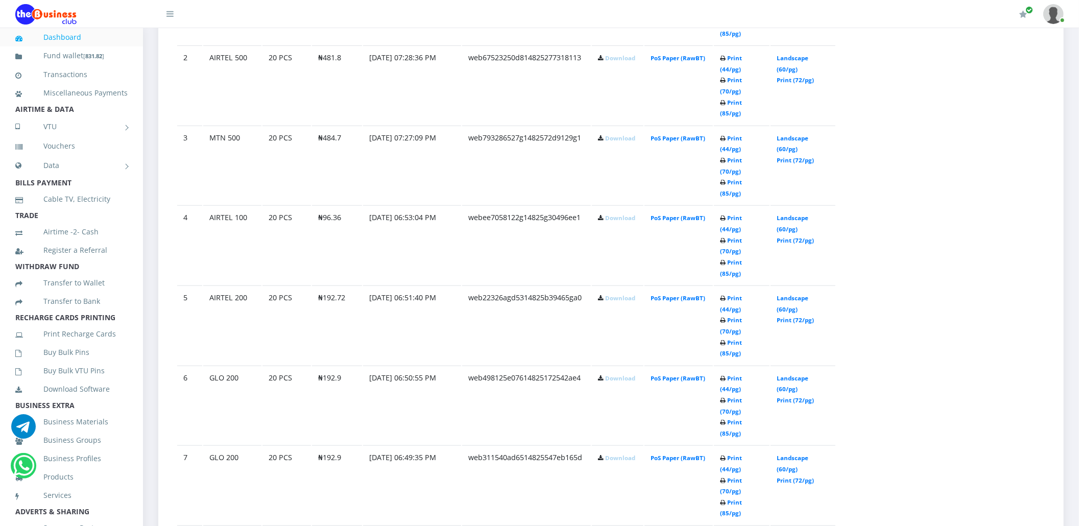
scroll to position [708, 0]
click at [619, 451] on link "Download" at bounding box center [620, 455] width 30 height 8
click at [625, 372] on link "Download" at bounding box center [620, 376] width 30 height 8
